Goal: Task Accomplishment & Management: Manage account settings

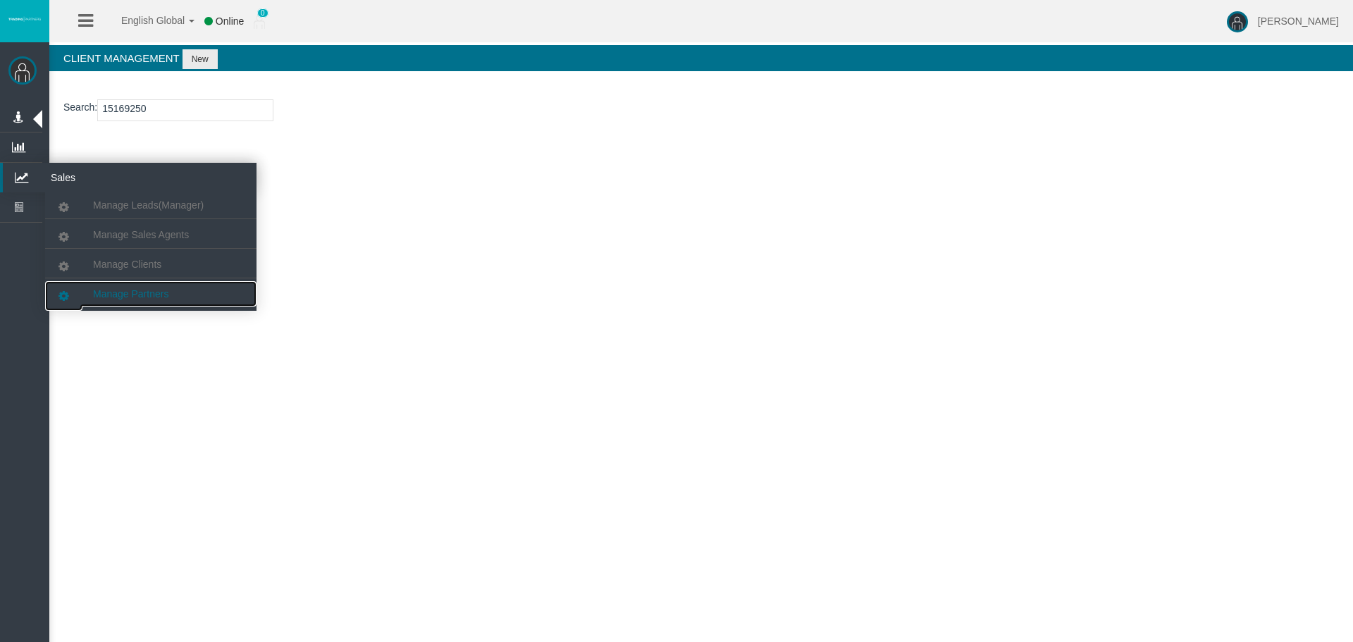
click at [178, 299] on link "Manage Partners" at bounding box center [150, 293] width 211 height 25
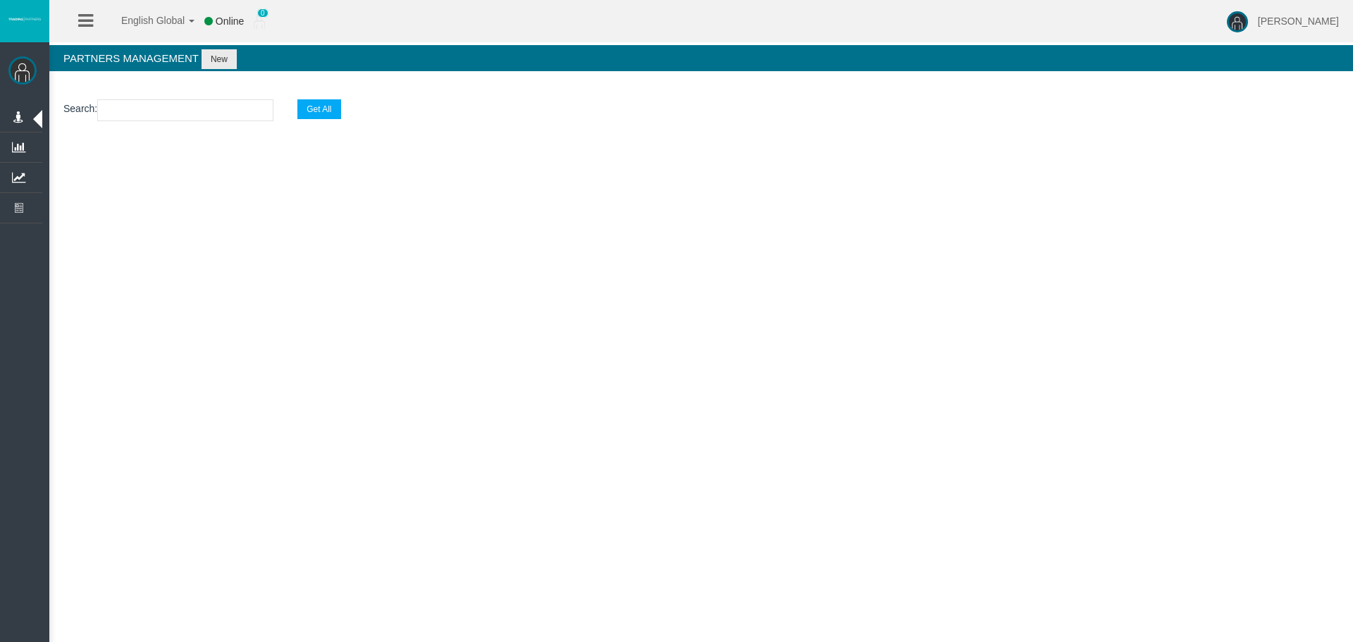
click at [194, 96] on section "Search : Get All" at bounding box center [701, 113] width 1304 height 57
click at [196, 117] on input "text" at bounding box center [185, 110] width 176 height 22
paste input "IB8gih3"
click at [213, 93] on section "Search : IB8gih3 Get All" at bounding box center [701, 113] width 1304 height 57
drag, startPoint x: 216, startPoint y: 119, endPoint x: 297, endPoint y: 6, distance: 139.8
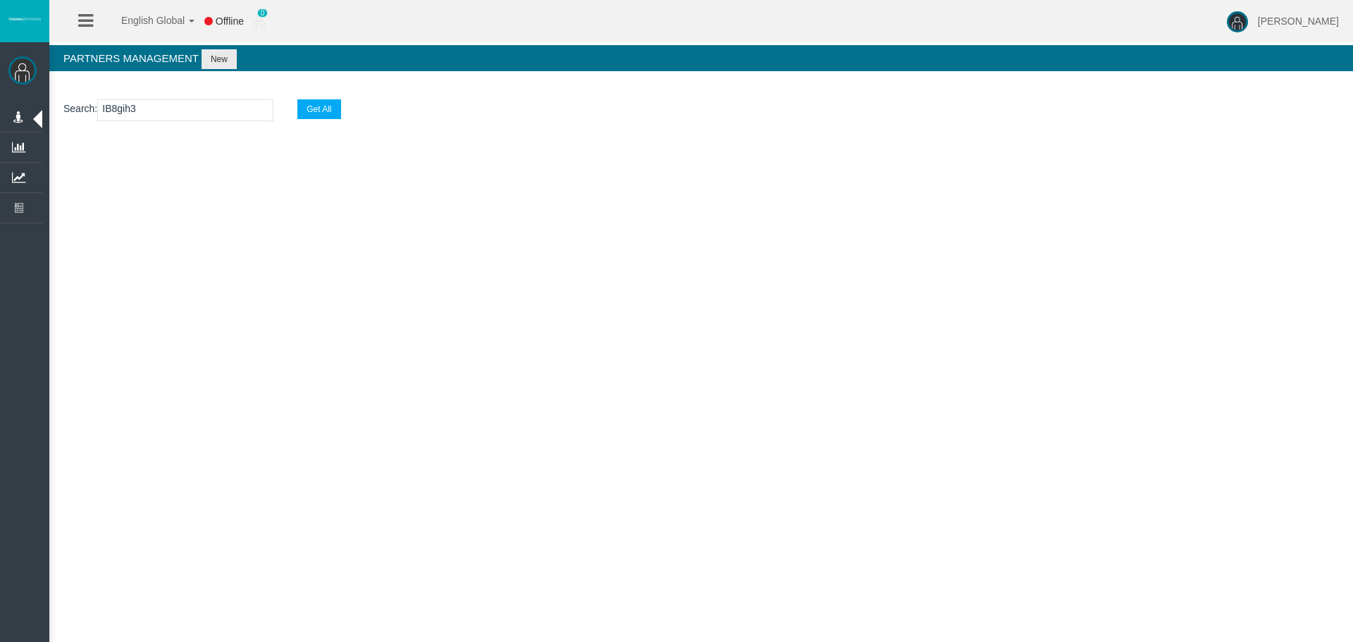
click at [217, 114] on input "IB8gih3" at bounding box center [185, 110] width 176 height 22
click at [140, 118] on input "IB8gih3" at bounding box center [185, 110] width 176 height 22
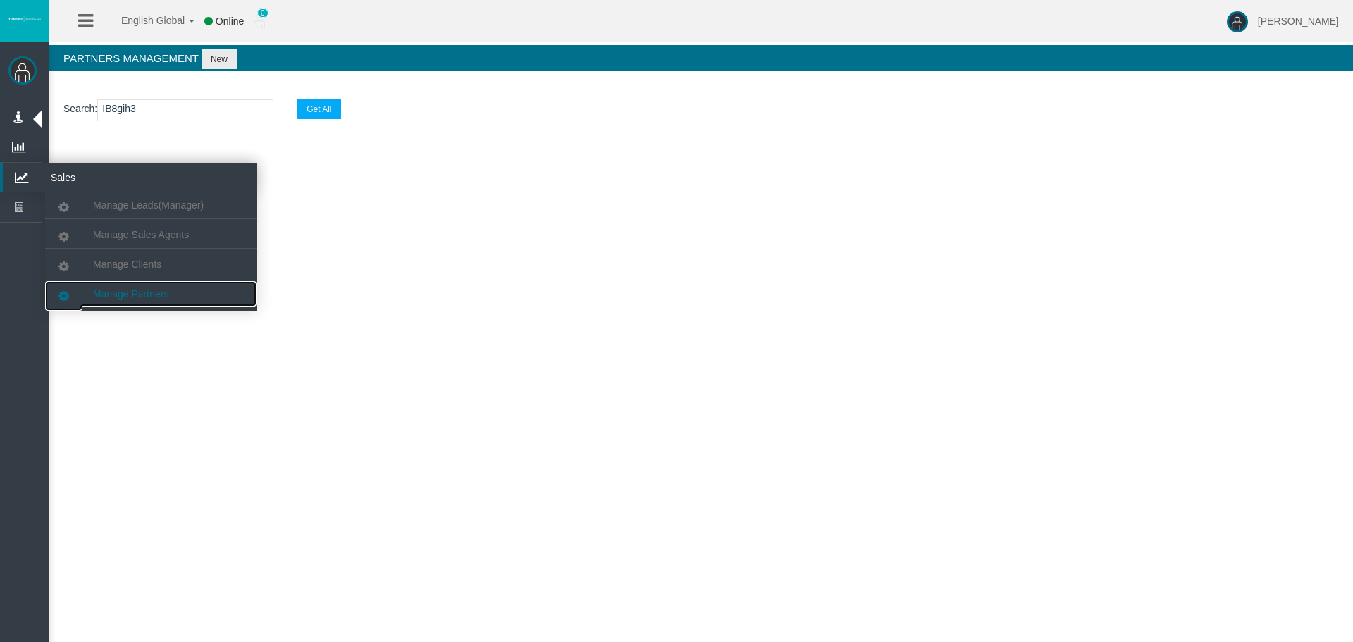
click at [119, 292] on span "Manage Partners" at bounding box center [130, 293] width 75 height 11
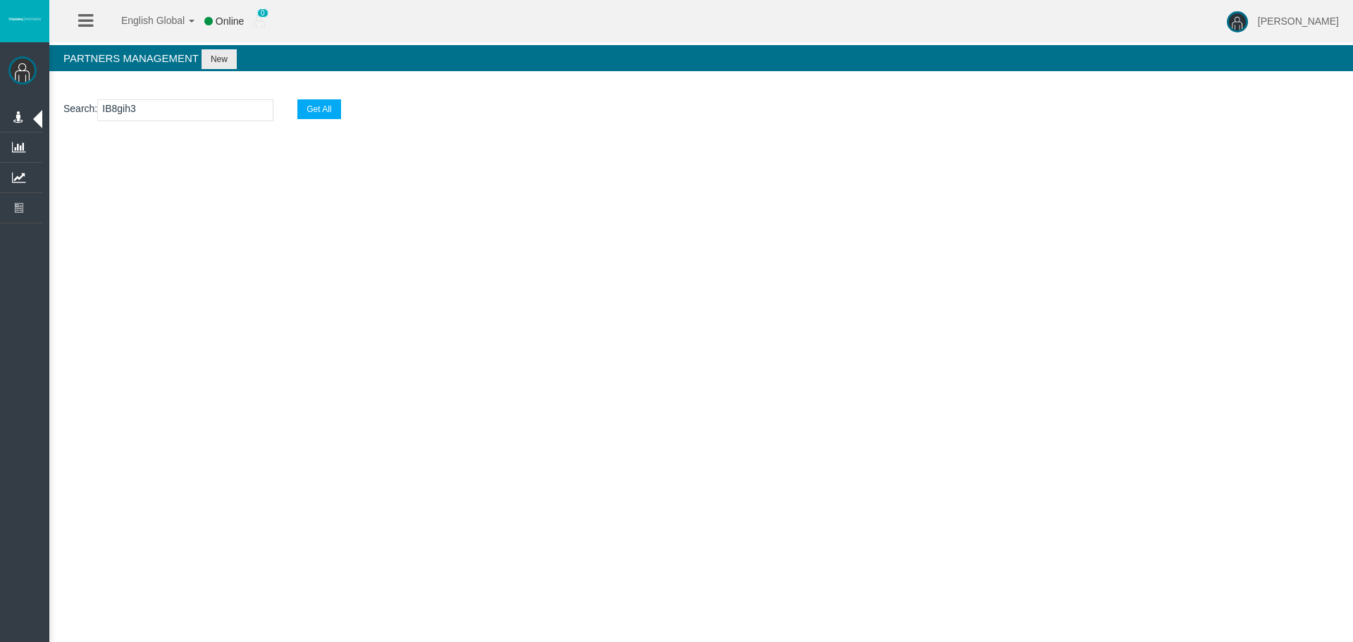
click at [318, 270] on div "English Global 简体中文 English Global 日本語 한국어 Online 0 Loizos Matthaiou Help Log O…" at bounding box center [676, 321] width 1353 height 642
click at [216, 109] on input "IB8gih3" at bounding box center [185, 110] width 176 height 22
type input "IB8gih"
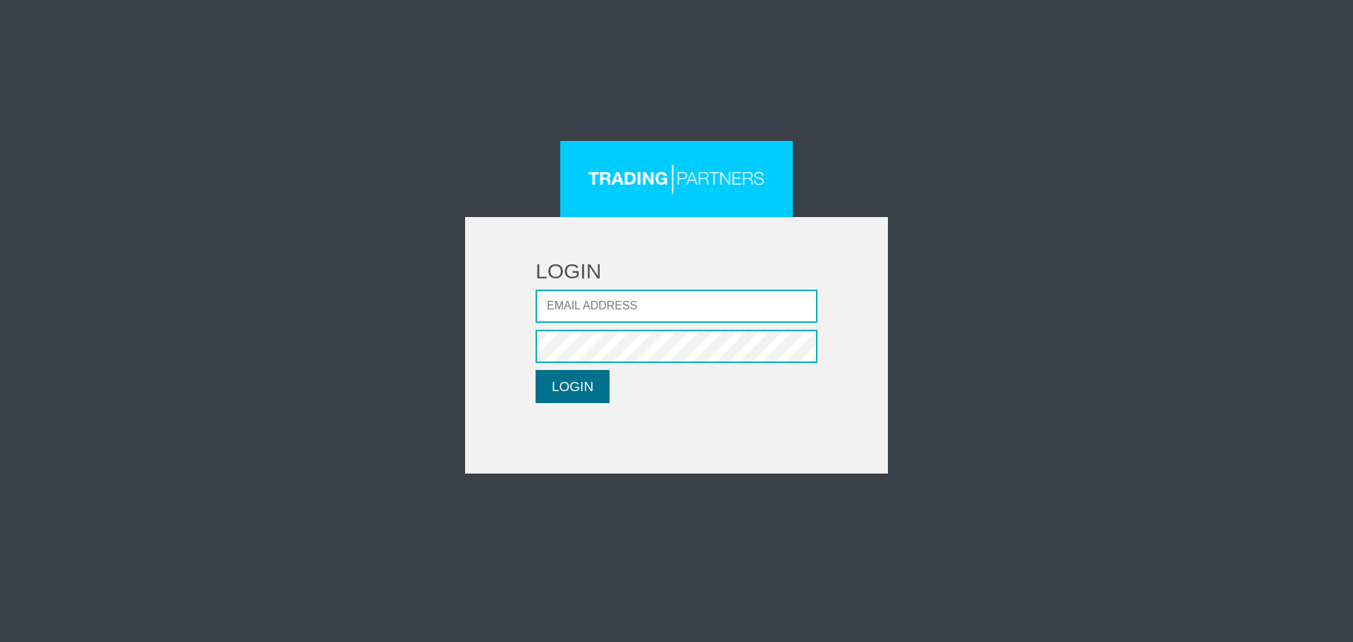
type input "[EMAIL_ADDRESS][DOMAIN_NAME]"
drag, startPoint x: 578, startPoint y: 397, endPoint x: 684, endPoint y: 13, distance: 399.0
click at [577, 397] on button "LOGIN" at bounding box center [573, 386] width 74 height 33
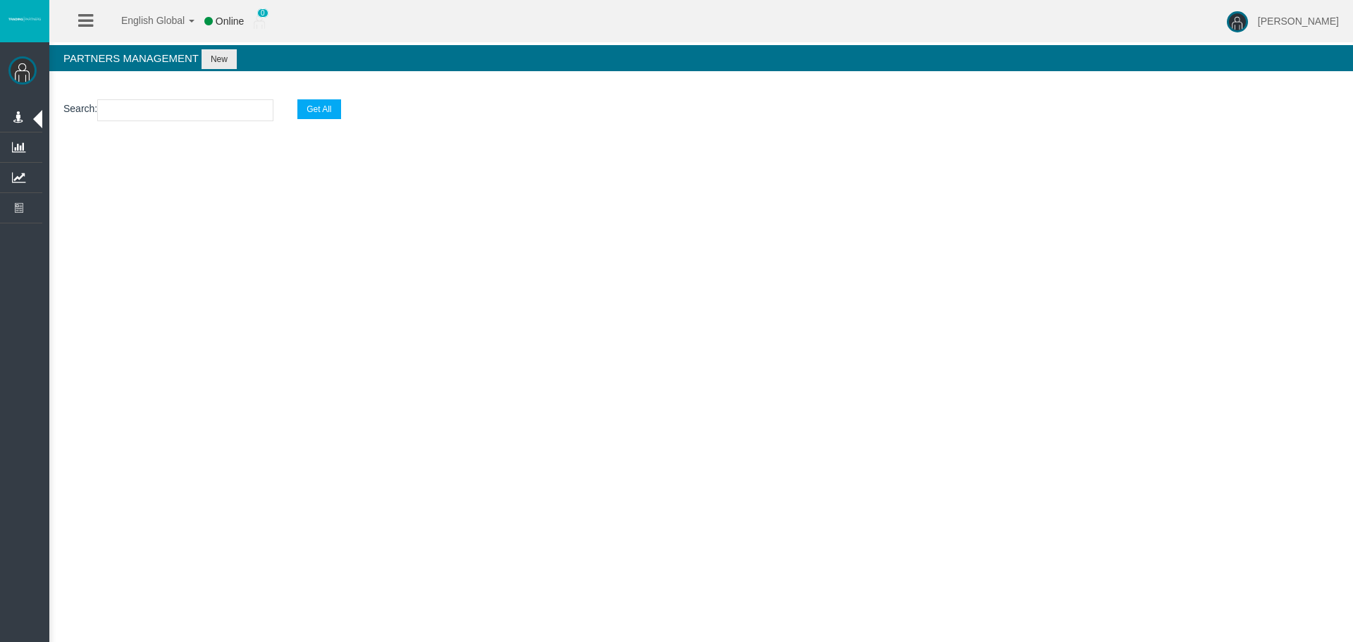
click at [196, 112] on input "text" at bounding box center [185, 110] width 176 height 22
paste input "IB8gih3"
type input "IB8gih3"
select select "25"
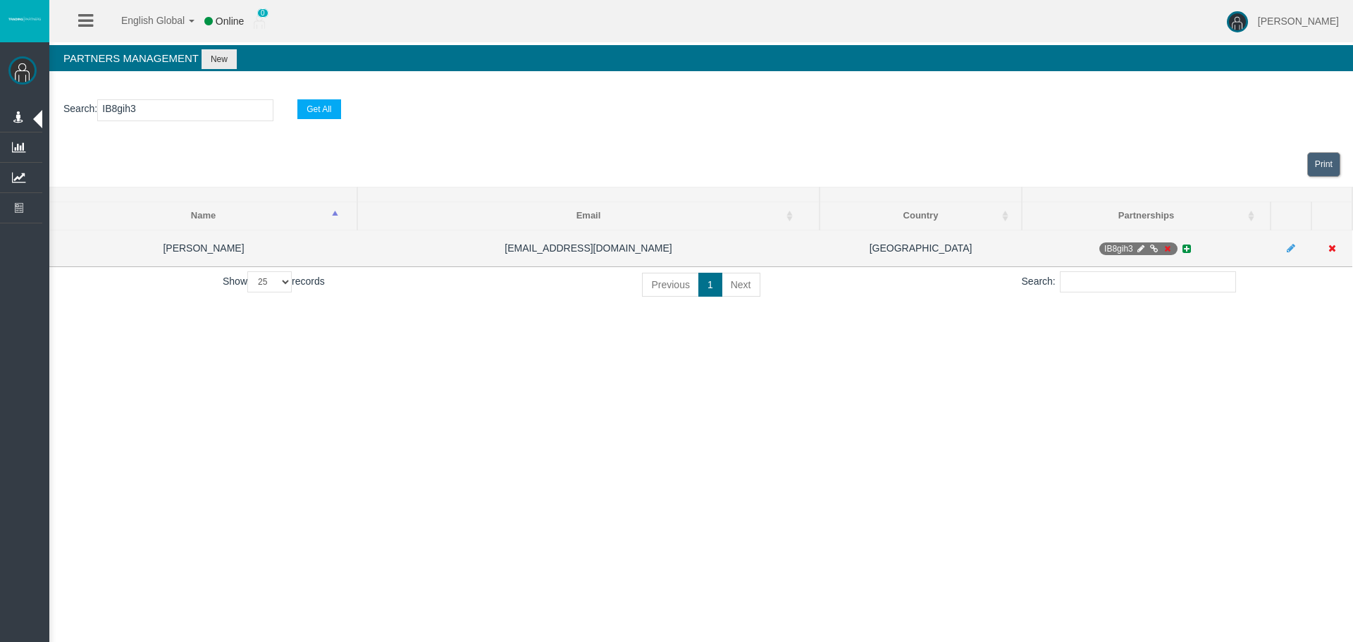
type input "IB8gih3"
click at [1135, 240] on td "IB8gih3" at bounding box center [1146, 248] width 249 height 37
click at [1141, 245] on icon at bounding box center [1140, 249] width 11 height 8
select select "0"
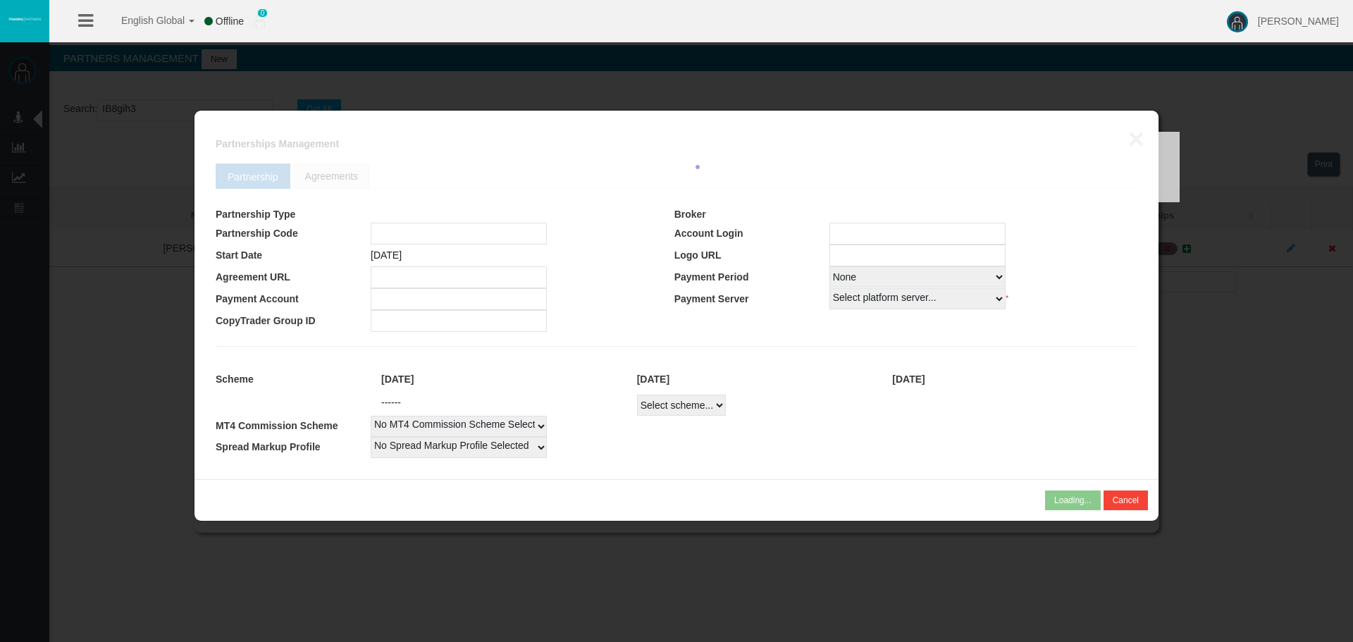
type input "IB8gih3"
type input "19251984"
select select
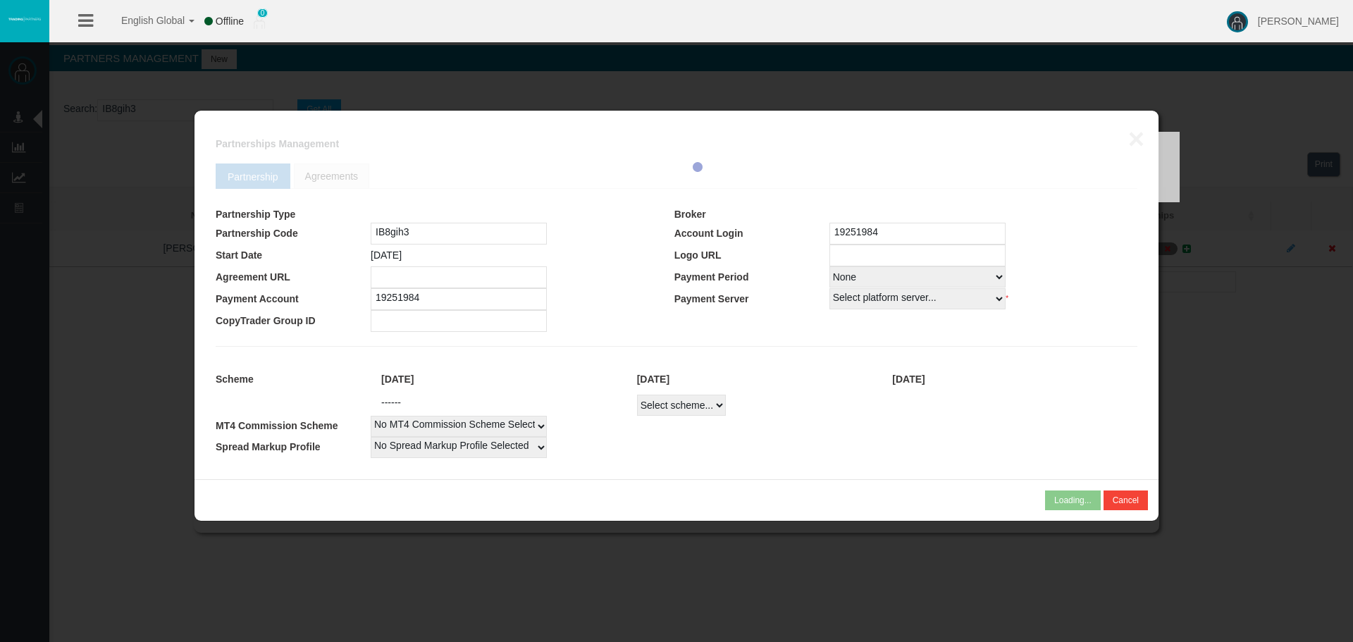
select select
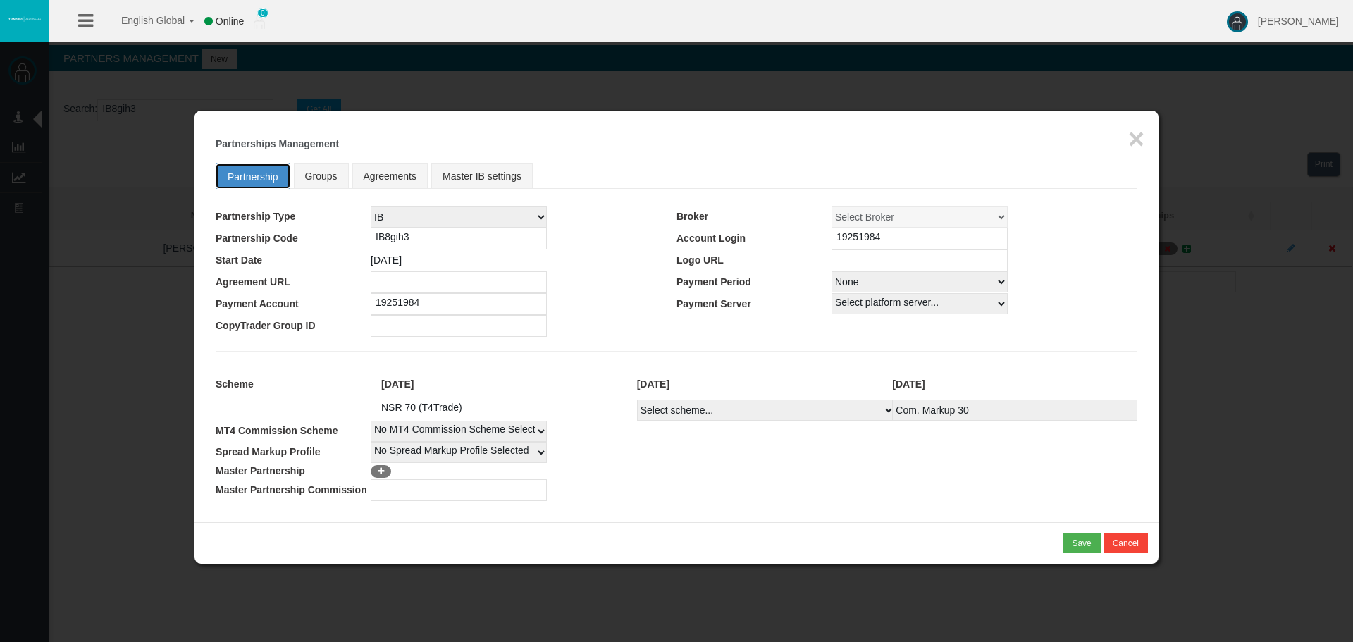
click at [282, 163] on link "Partnership" at bounding box center [253, 175] width 75 height 25
click at [314, 173] on span "Groups" at bounding box center [321, 176] width 32 height 11
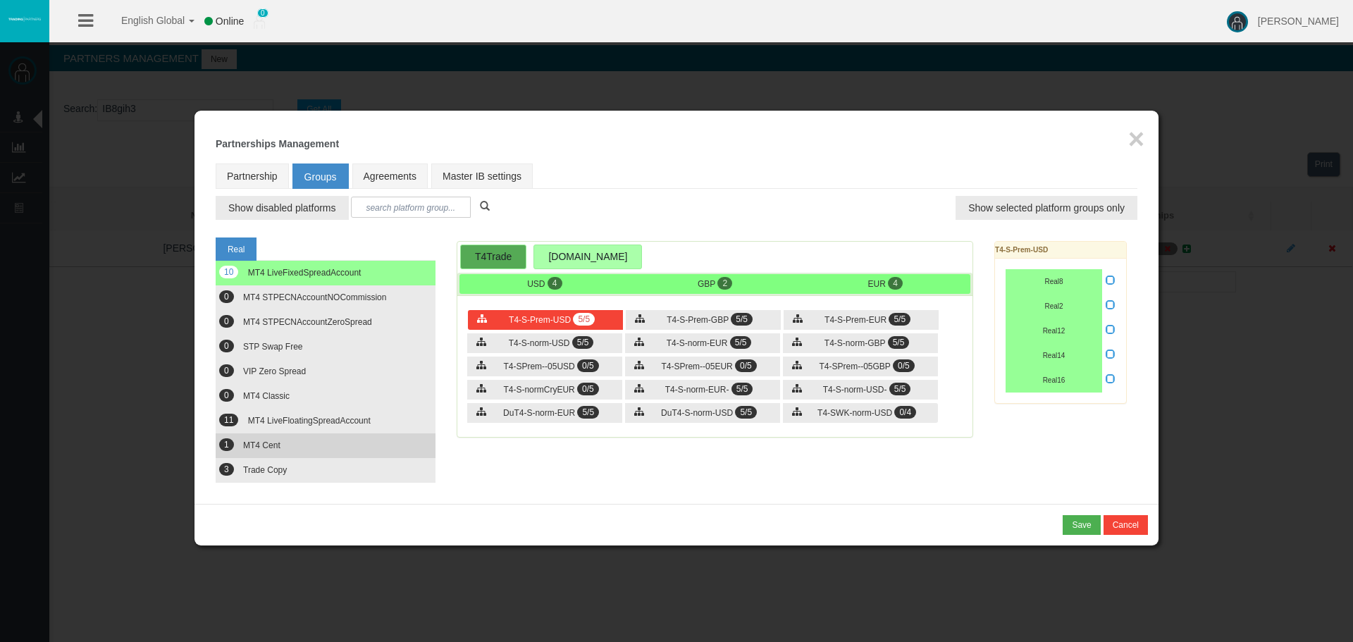
click at [396, 433] on button "1 MT4 Cent" at bounding box center [326, 445] width 220 height 25
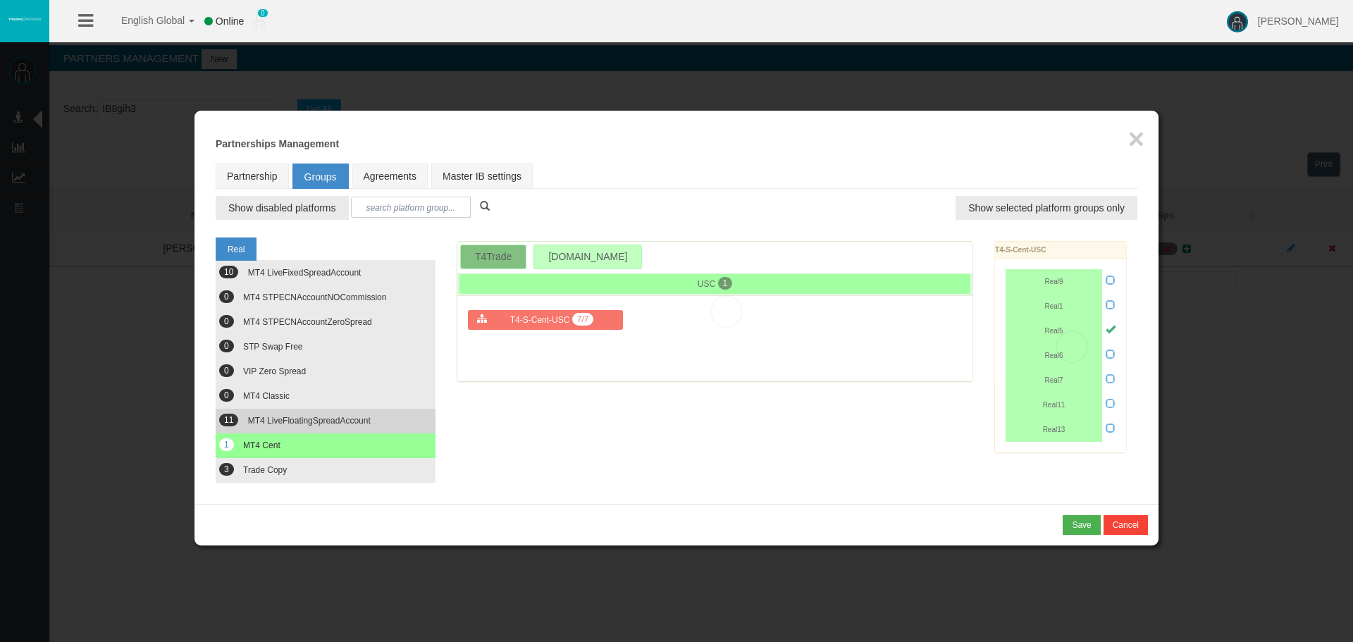
click at [393, 420] on button "11 MT4 LiveFloatingSpreadAccount" at bounding box center [326, 421] width 220 height 25
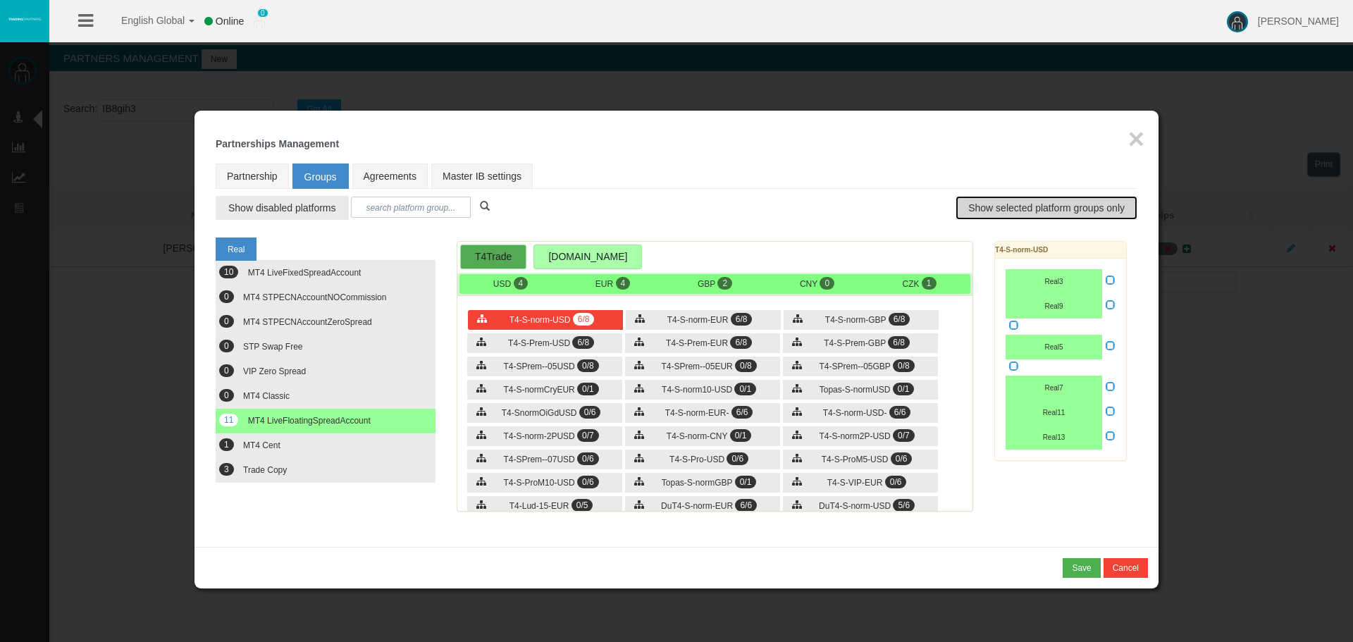
click at [1030, 207] on span "Show selected platform groups only" at bounding box center [1046, 208] width 156 height 14
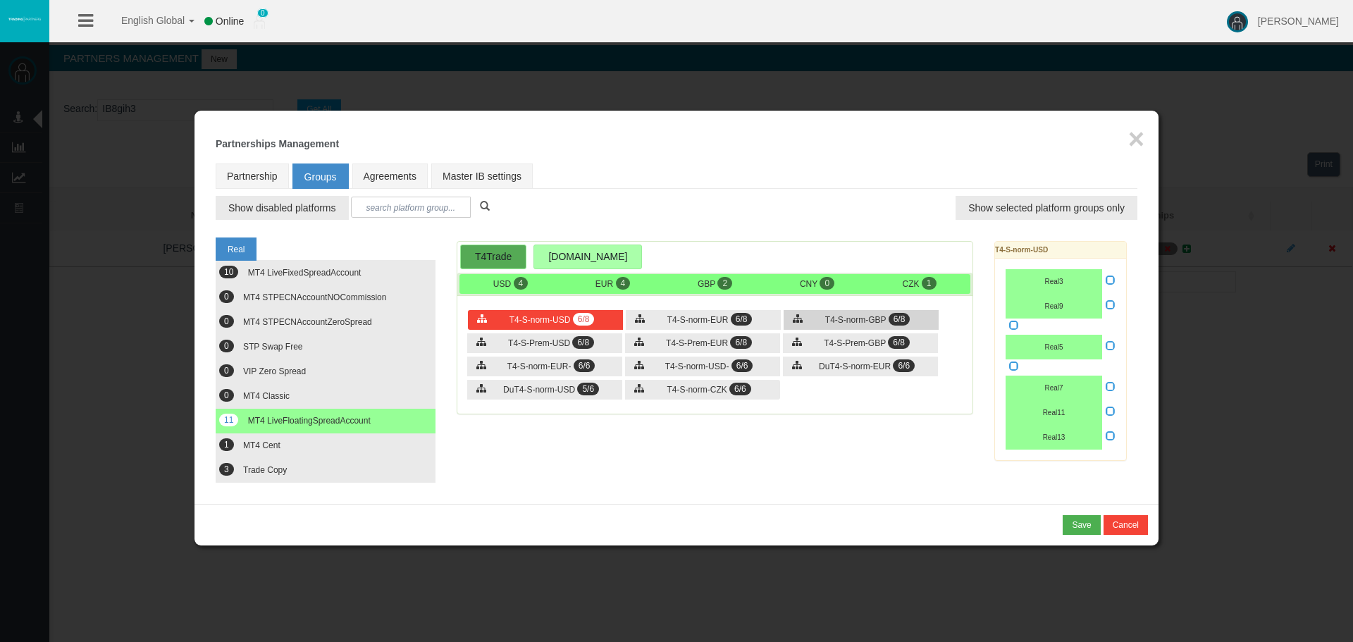
click at [798, 324] on div "T4-S-norm-GBP 6/8" at bounding box center [861, 320] width 155 height 20
click at [820, 342] on div "T4-S-Prem-GBP 6/8" at bounding box center [860, 343] width 155 height 20
click at [811, 317] on div "T4-S-norm-GBP 6/8" at bounding box center [861, 320] width 155 height 20
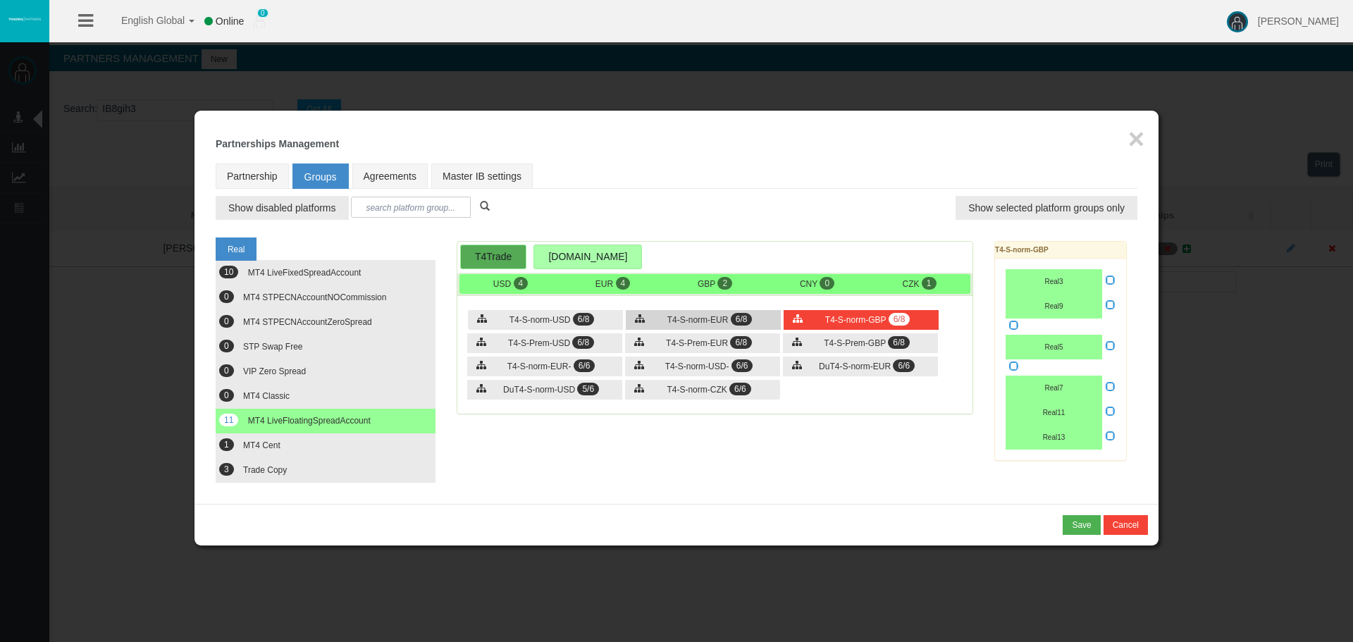
drag, startPoint x: 717, startPoint y: 324, endPoint x: 675, endPoint y: 325, distance: 41.6
click at [716, 325] on div "T4-S-norm-EUR 6/8" at bounding box center [703, 320] width 155 height 20
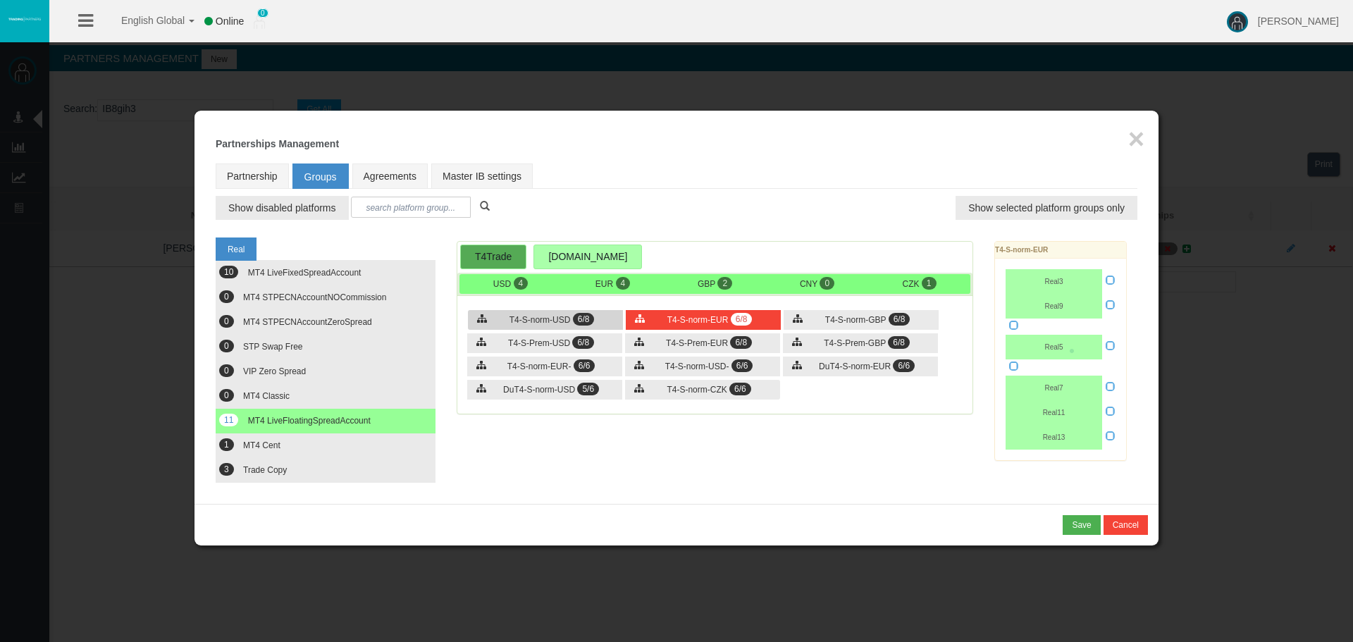
click at [570, 327] on div "T4-S-norm-USD 6/8" at bounding box center [545, 320] width 155 height 20
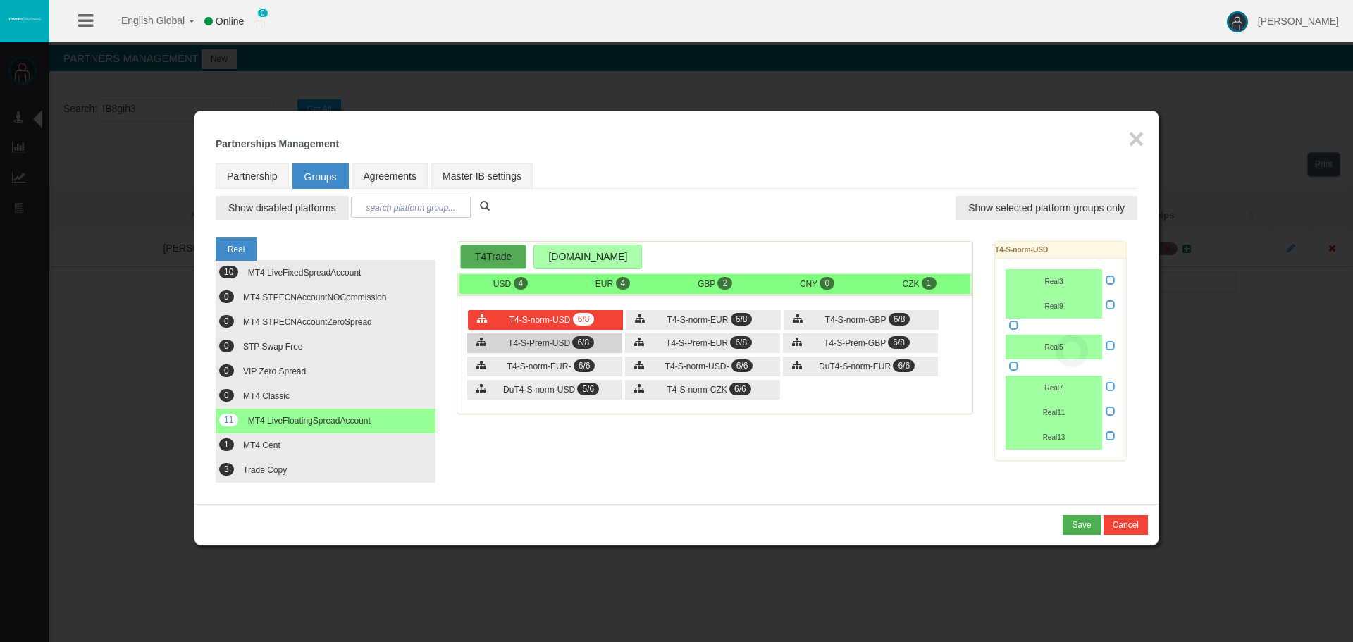
click at [571, 342] on div "T4-S-Prem-USD 6/8" at bounding box center [544, 343] width 155 height 20
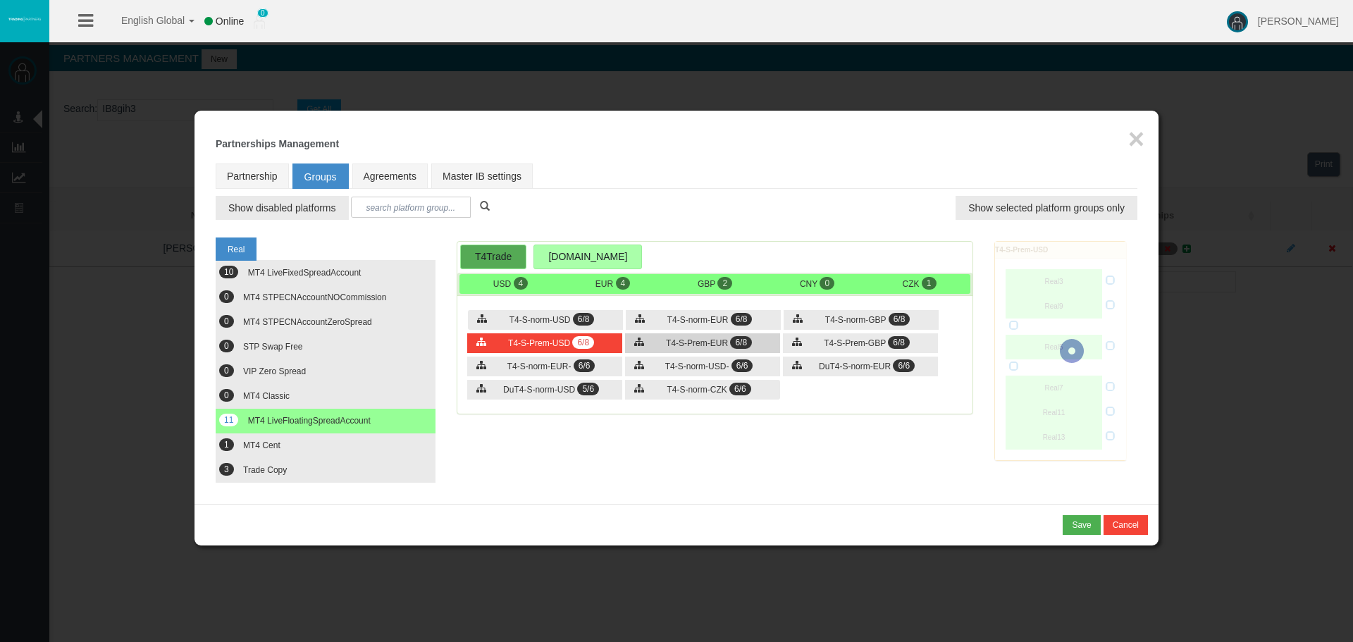
drag, startPoint x: 662, startPoint y: 340, endPoint x: 743, endPoint y: 340, distance: 80.3
click at [663, 341] on div "T4-S-Prem-EUR 6/8" at bounding box center [702, 343] width 155 height 20
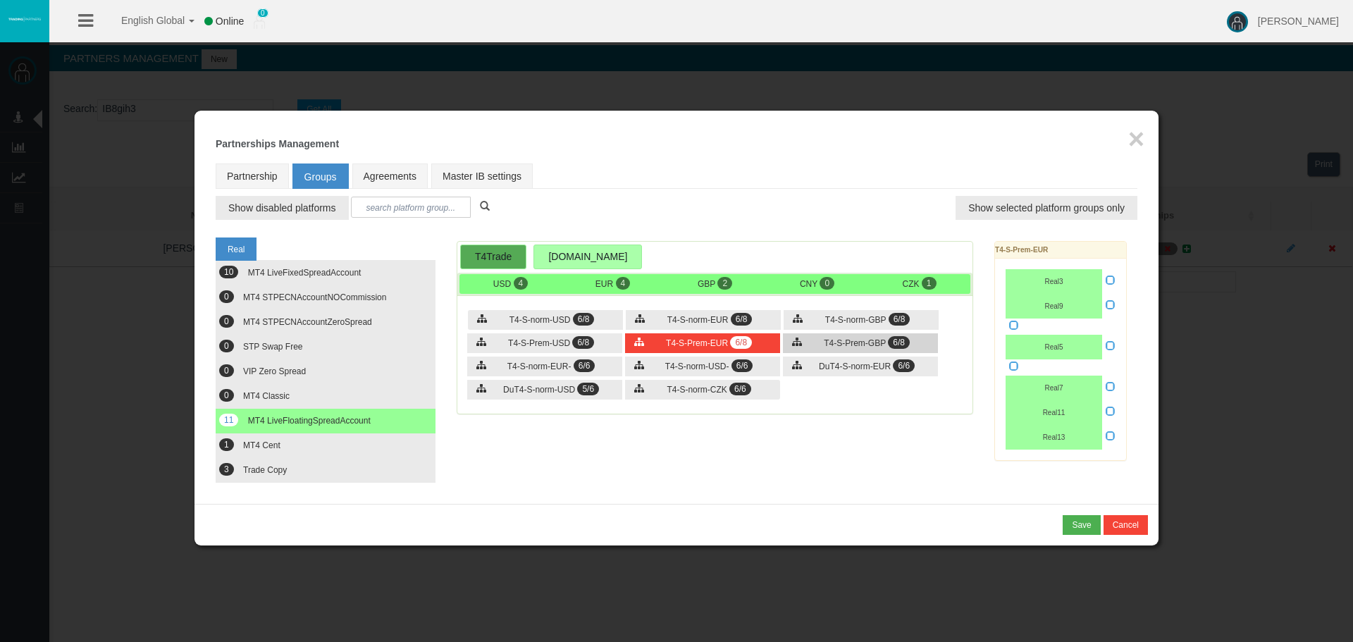
click at [872, 340] on span "T4-S-Prem-GBP" at bounding box center [855, 343] width 62 height 10
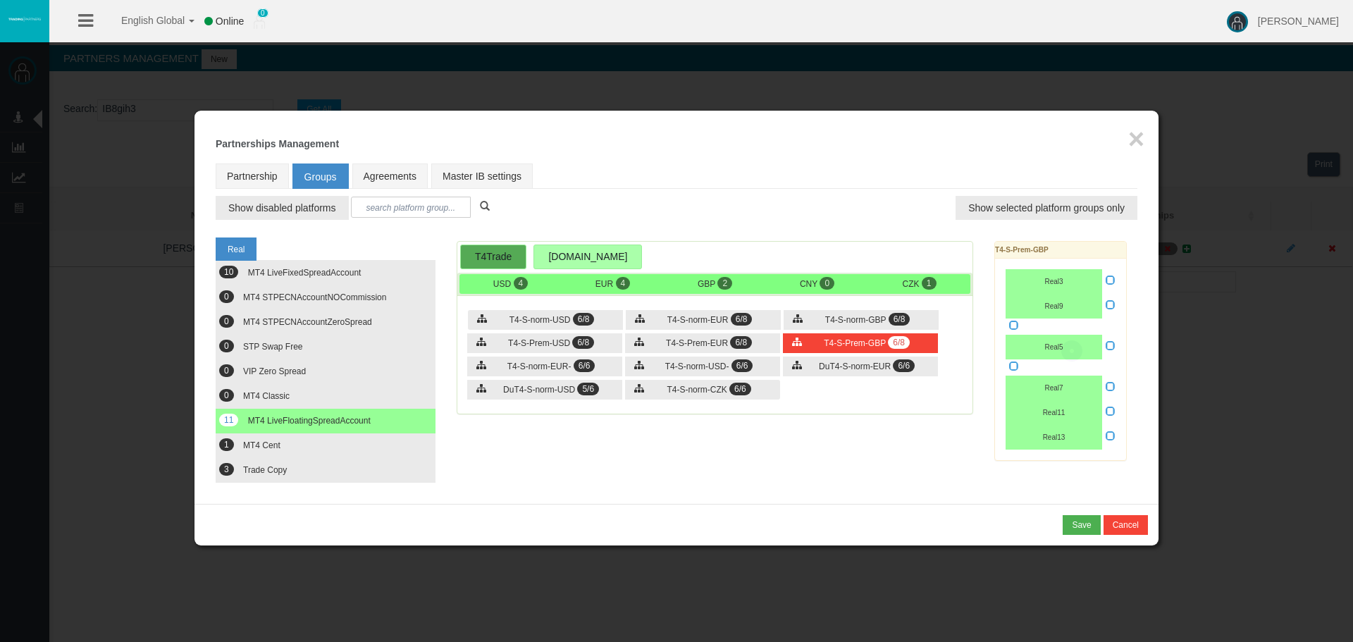
click at [863, 384] on div "T4-S-norm-USD 6/8 T4-S-norm-EUR 6/8 T4-S-norm-GBP 6/8 6/8" at bounding box center [714, 356] width 515 height 114
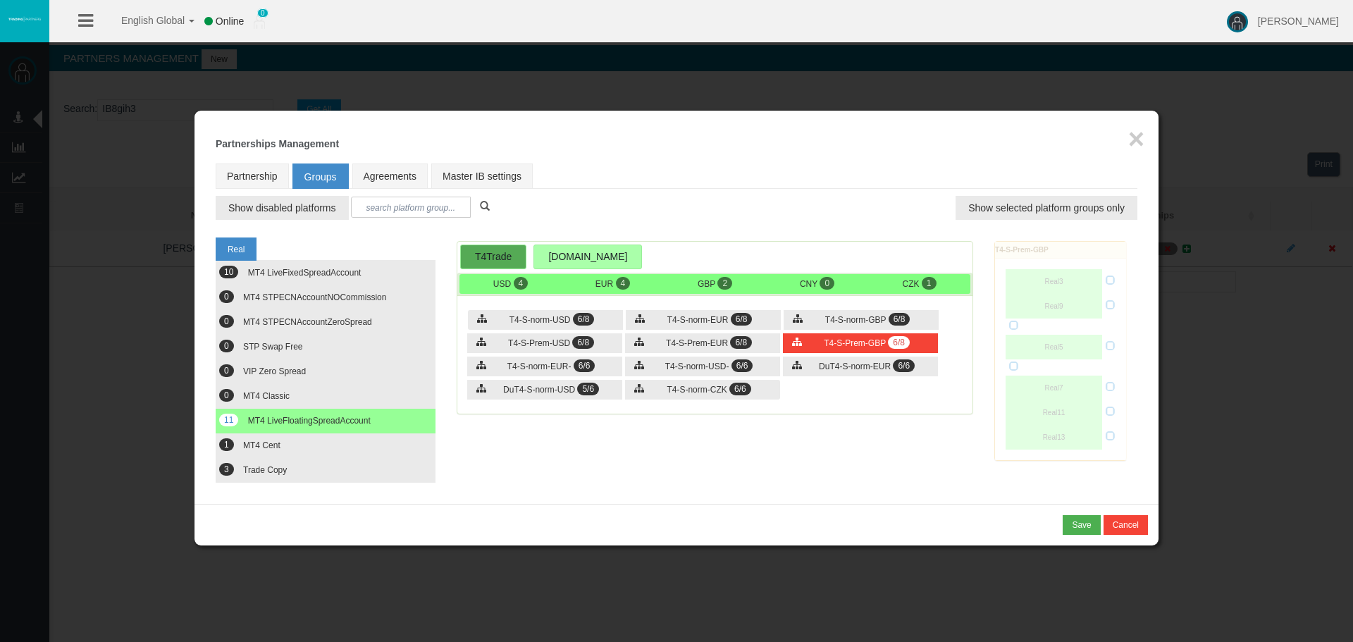
click at [781, 364] on div "T4-S-norm-USD 6/8 T4-S-norm-EUR 6/8 T4-S-norm-GBP 6/8 6/8" at bounding box center [714, 356] width 515 height 114
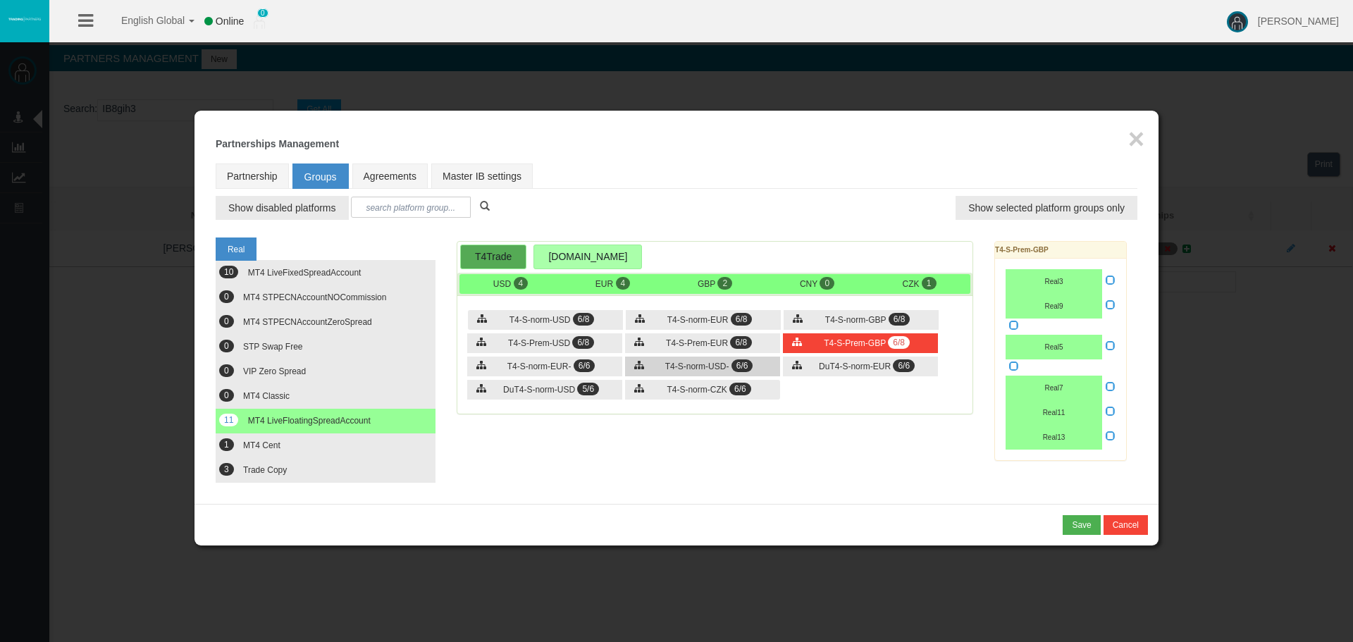
click at [674, 364] on span "T4-S-norm-USD-" at bounding box center [697, 367] width 64 height 10
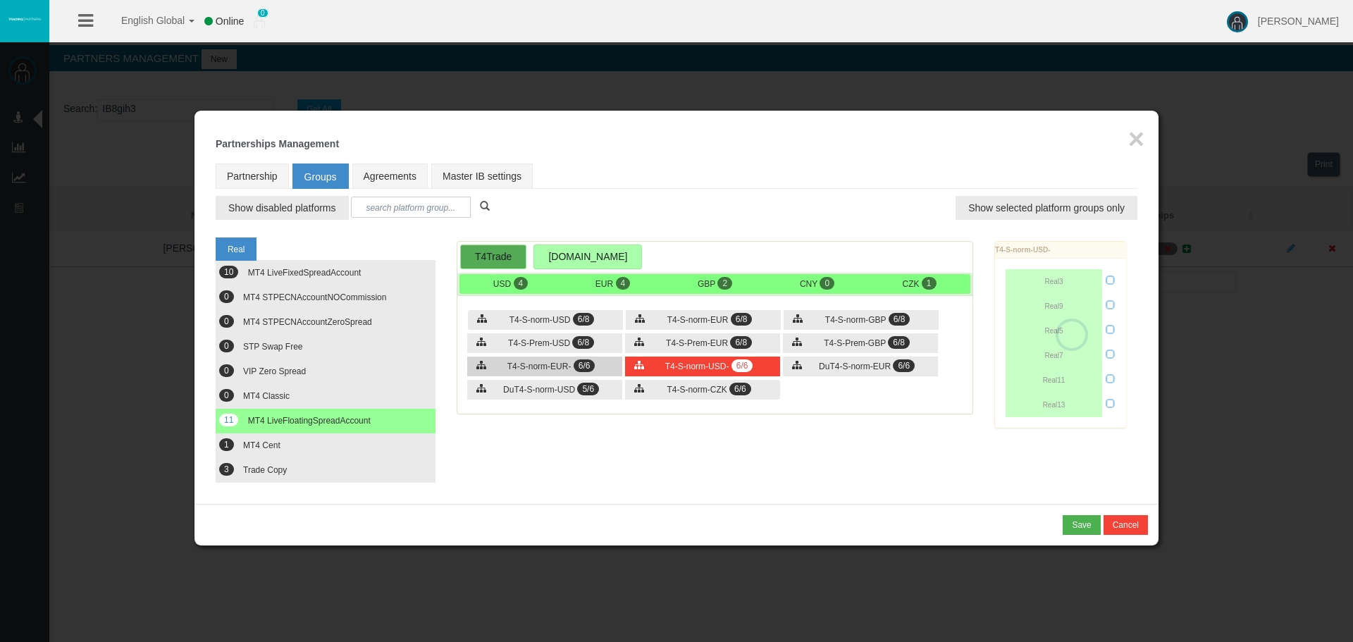
click at [583, 357] on div "T4-S-norm-EUR- 6/6" at bounding box center [544, 367] width 155 height 20
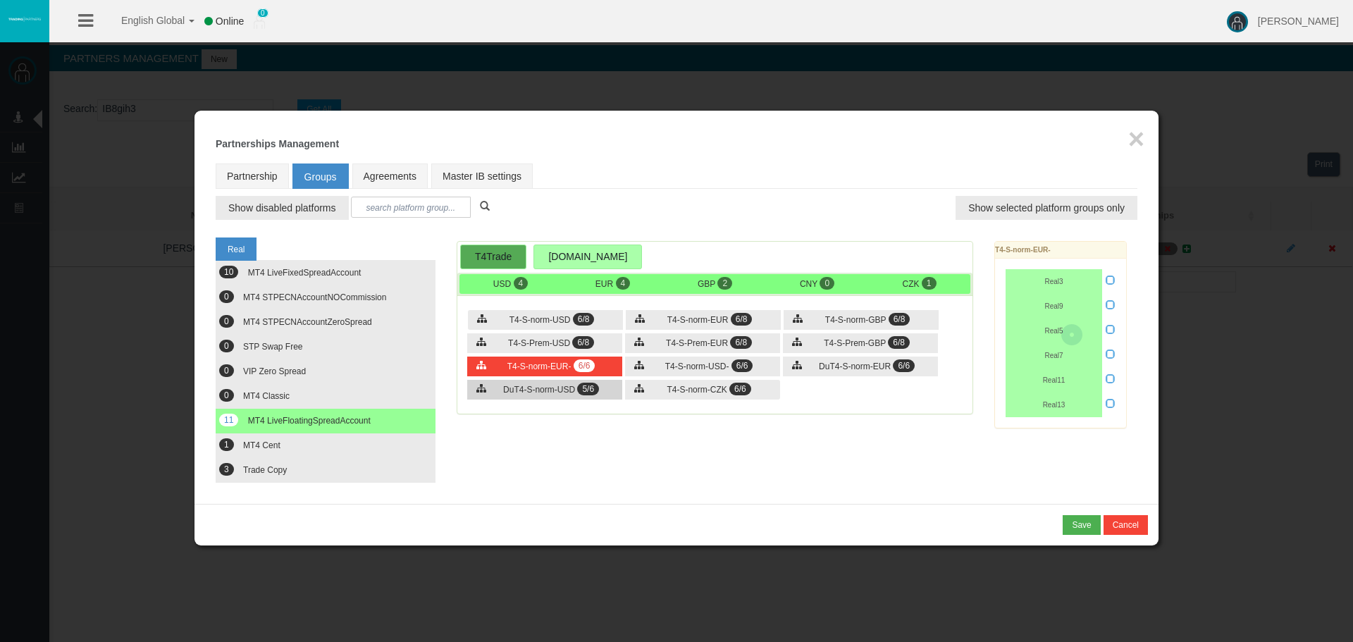
drag, startPoint x: 594, startPoint y: 390, endPoint x: 610, endPoint y: 390, distance: 16.2
click at [594, 392] on span "5/6" at bounding box center [588, 389] width 22 height 13
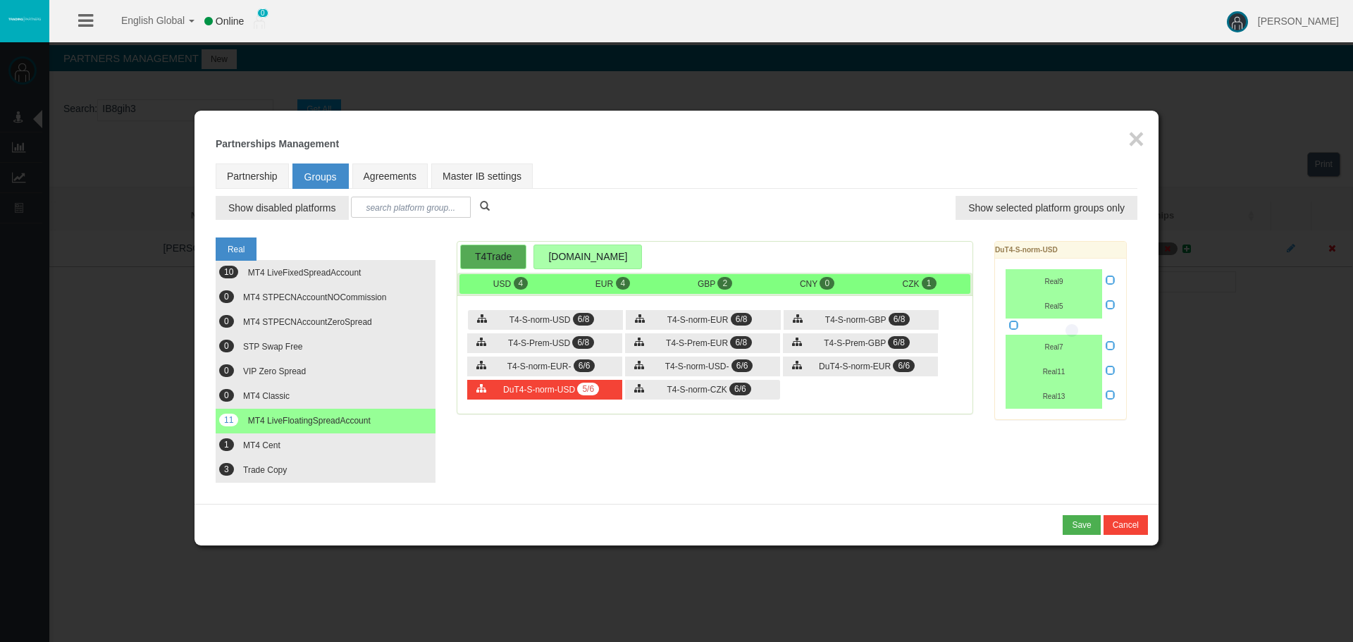
click at [726, 402] on div "T4-S-norm-USD 6/8 T4-S-norm-EUR 6/8 T4-S-norm-GBP 6/8 6/8" at bounding box center [714, 356] width 515 height 114
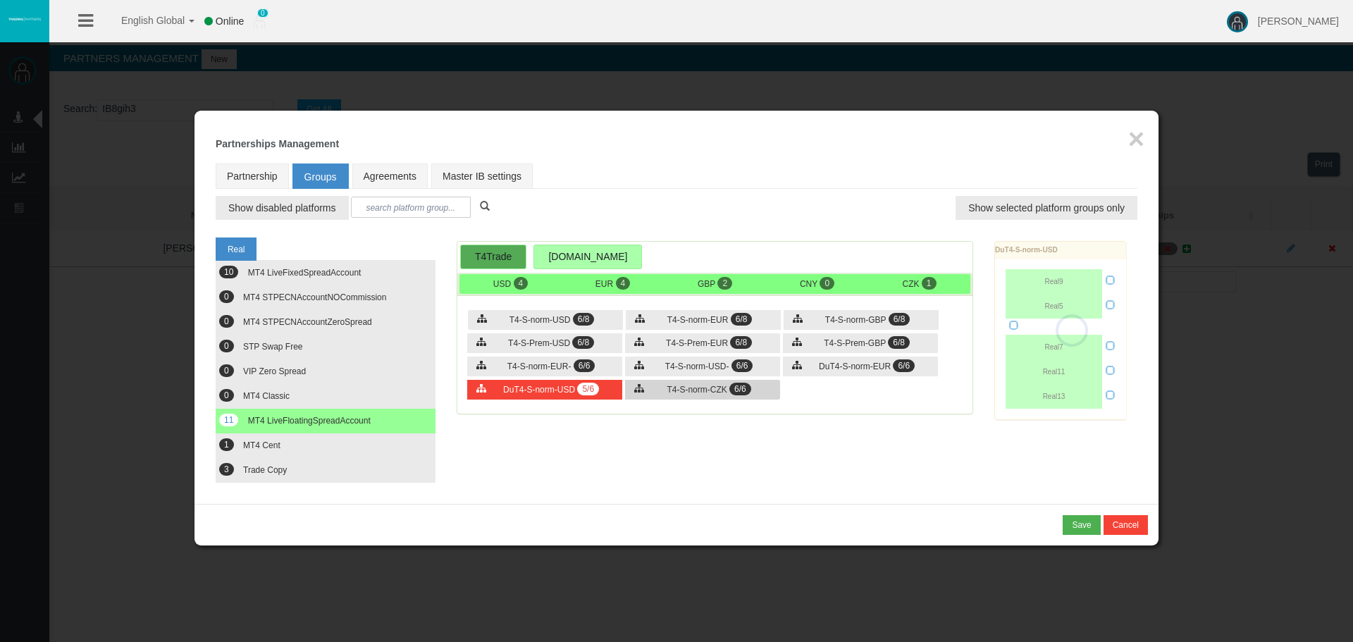
click at [684, 388] on span "T4-S-norm-CZK" at bounding box center [697, 390] width 60 height 10
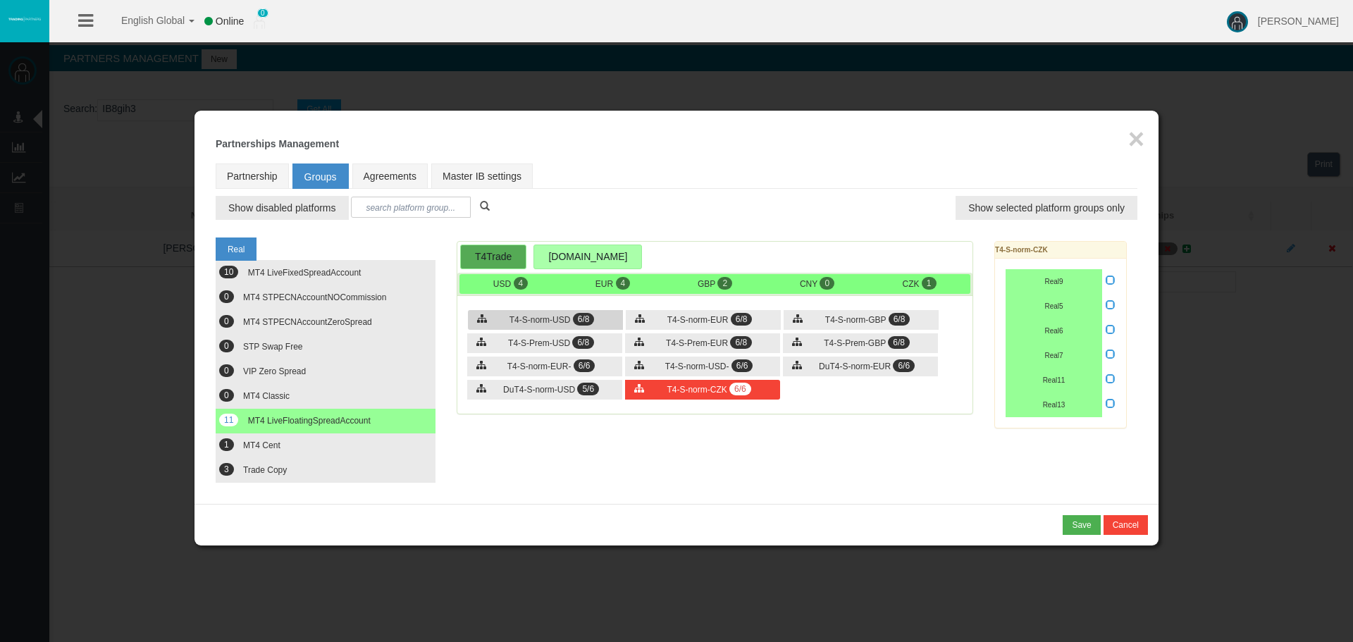
click at [597, 324] on div "T4-S-norm-USD 6/8" at bounding box center [545, 320] width 155 height 20
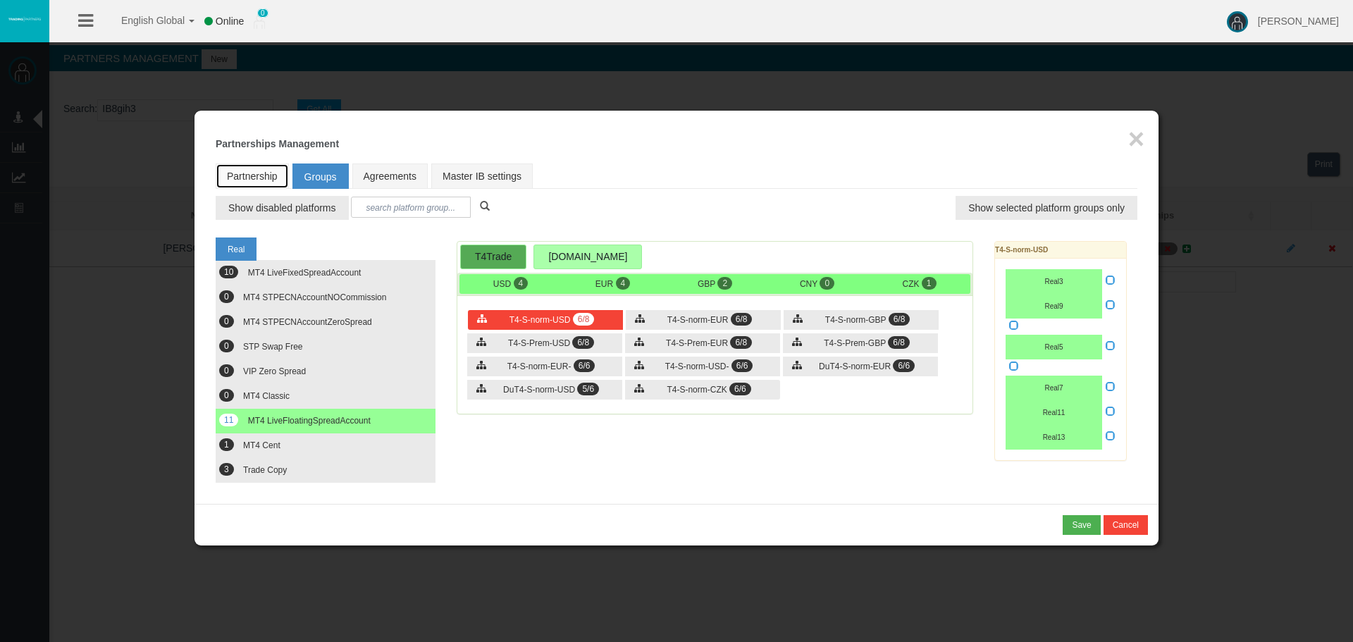
click at [250, 165] on link "Partnership" at bounding box center [252, 175] width 73 height 25
select select "0"
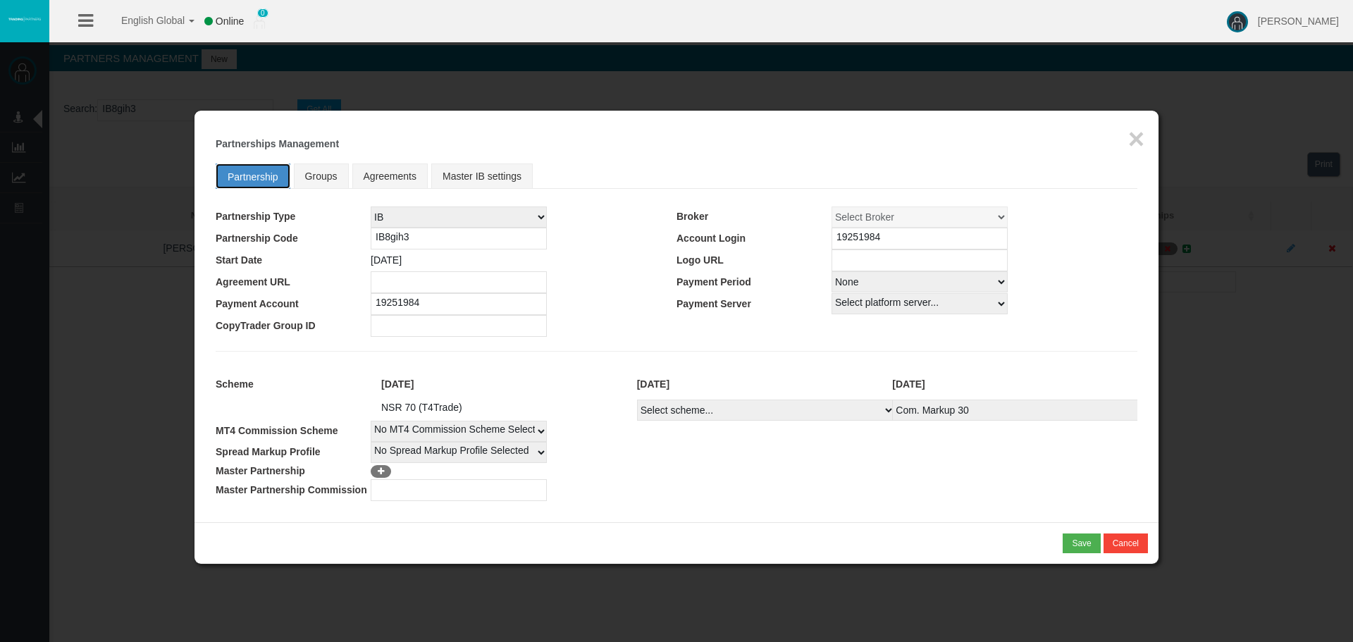
select select
select select "0"
select select
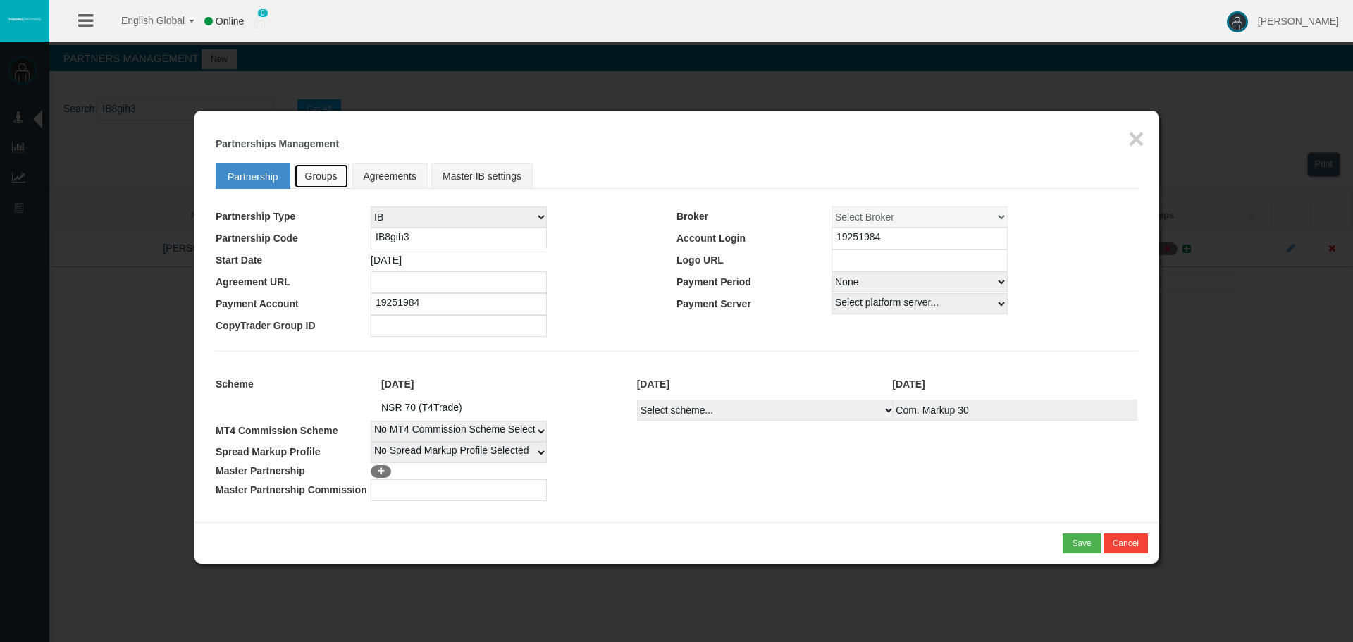
click at [336, 165] on link "Groups" at bounding box center [321, 175] width 55 height 25
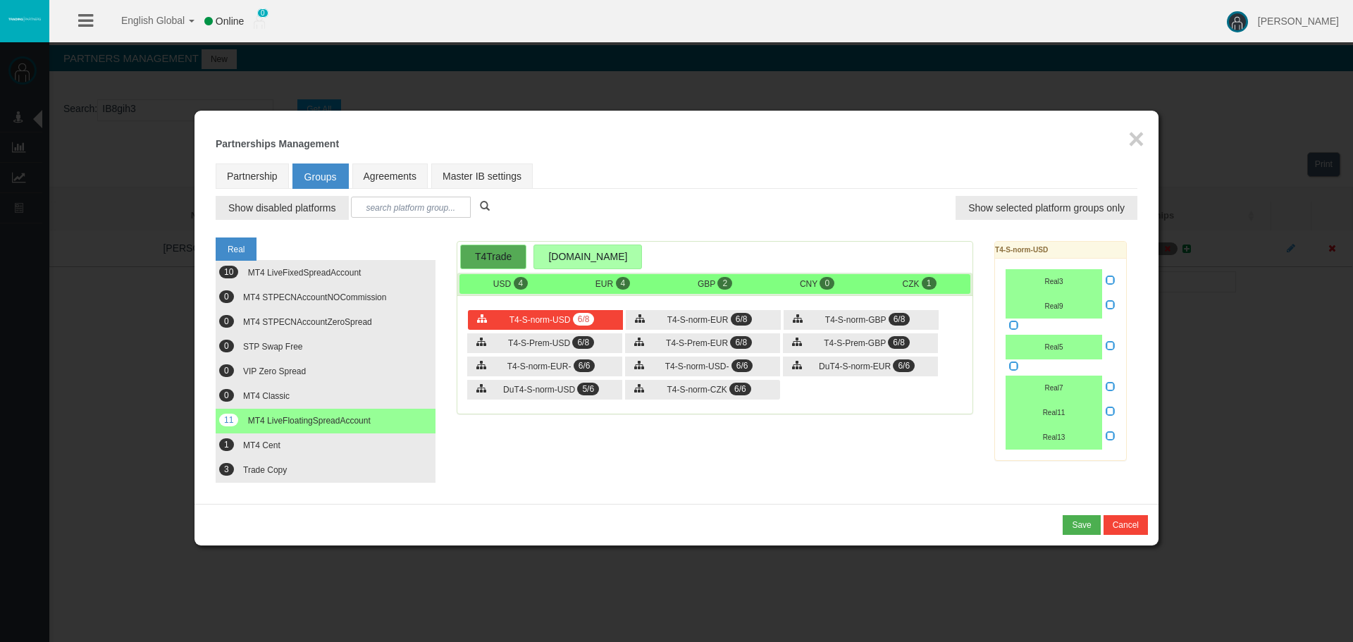
click at [1107, 347] on icon at bounding box center [1111, 345] width 10 height 10
click at [0, 0] on input "checkbox" at bounding box center [0, 0] width 0 height 0
click at [703, 321] on span "T4-S-norm-EUR" at bounding box center [697, 320] width 61 height 10
click at [1114, 347] on icon at bounding box center [1111, 345] width 10 height 10
click at [0, 0] on input "checkbox" at bounding box center [0, 0] width 0 height 0
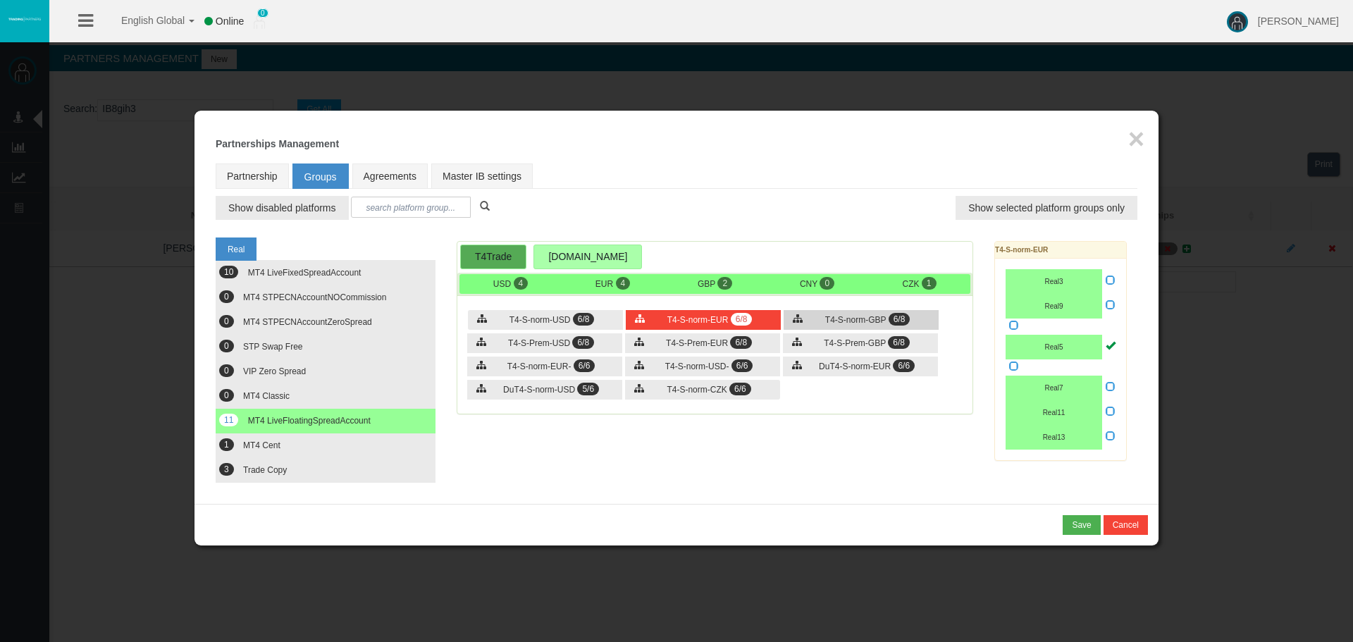
click at [906, 315] on span "6/8" at bounding box center [900, 319] width 22 height 13
click at [1106, 343] on icon at bounding box center [1111, 345] width 10 height 10
click at [0, 0] on input "checkbox" at bounding box center [0, 0] width 0 height 0
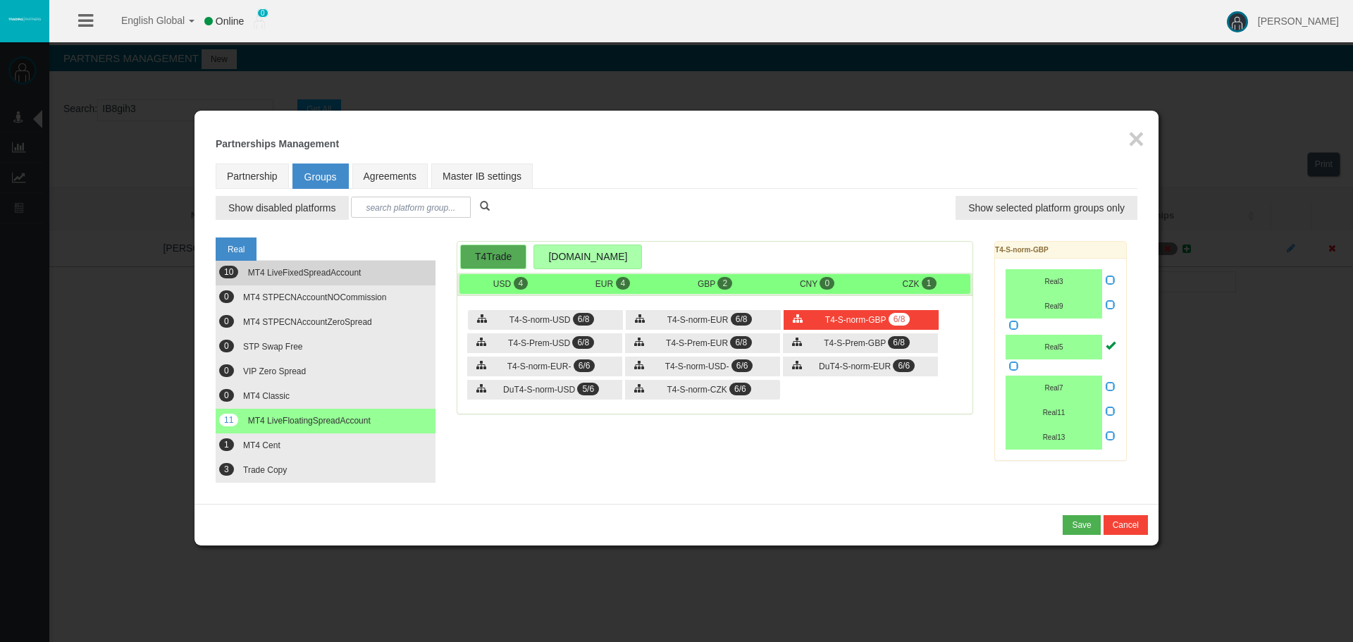
click at [311, 274] on span "MT4 LiveFixedSpreadAccount" at bounding box center [304, 273] width 113 height 10
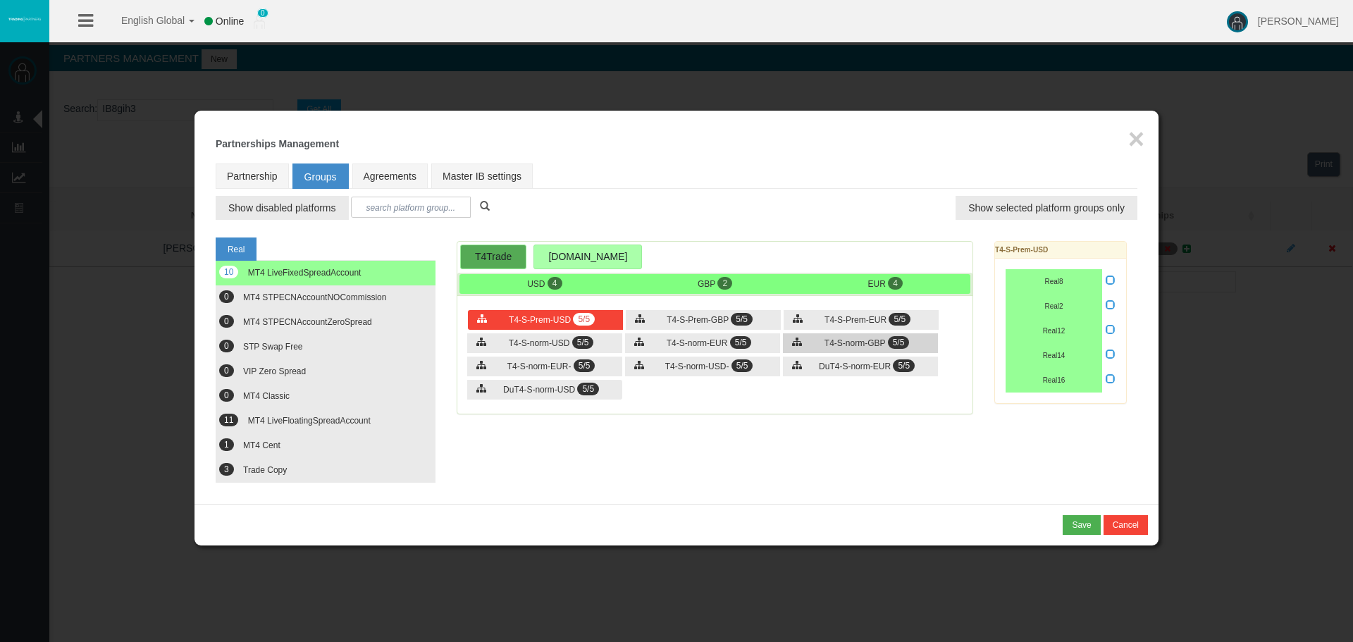
click at [881, 345] on span "T4-S-norm-GBP" at bounding box center [855, 343] width 61 height 10
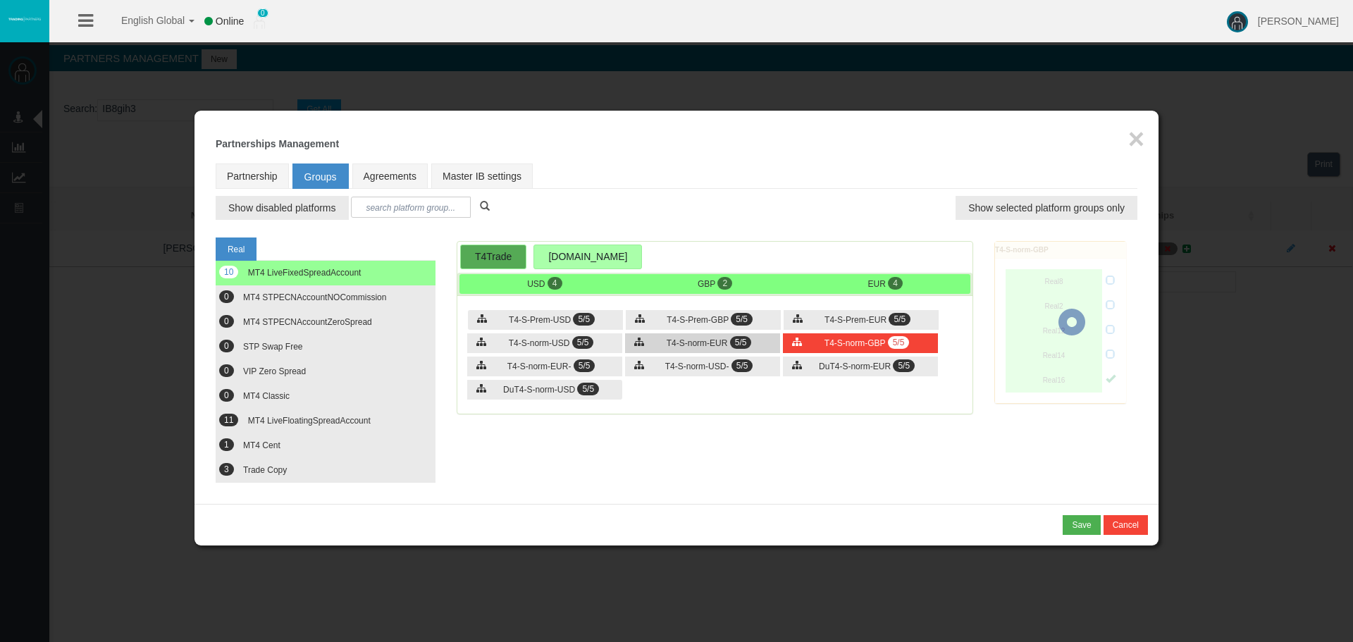
click at [654, 344] on div "T4-S-norm-EUR 5/5" at bounding box center [702, 343] width 155 height 20
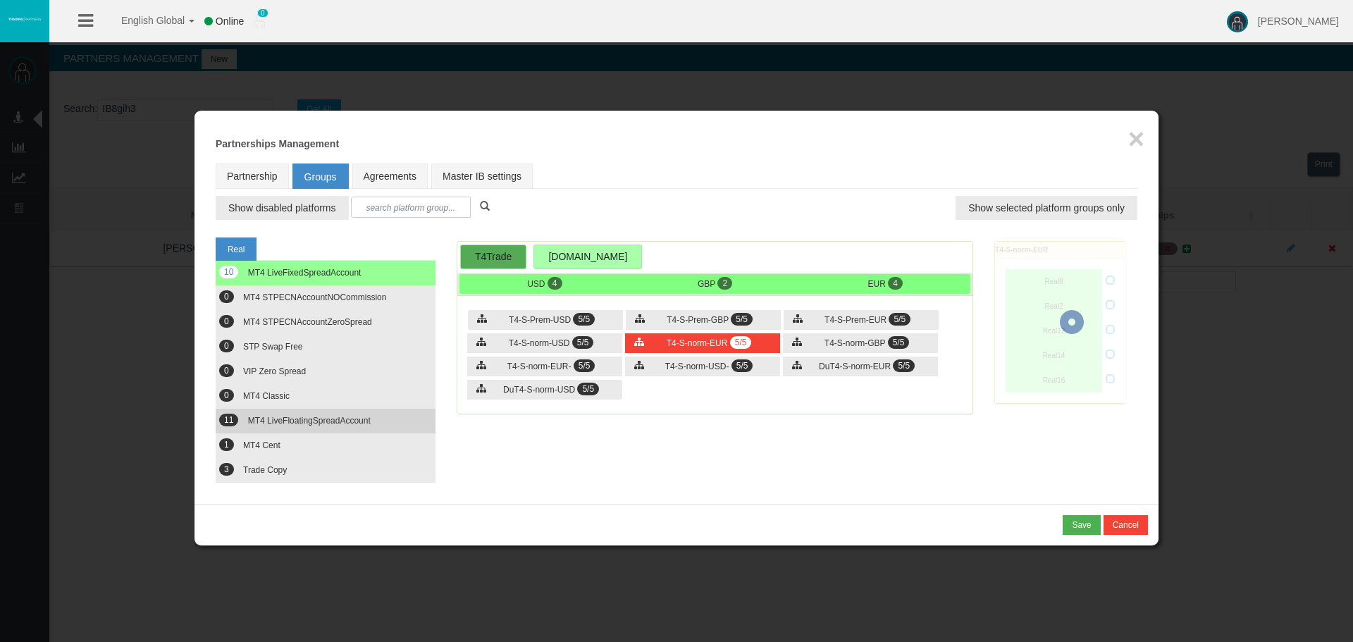
click at [271, 426] on button "11 MT4 LiveFloatingSpreadAccount" at bounding box center [326, 421] width 220 height 25
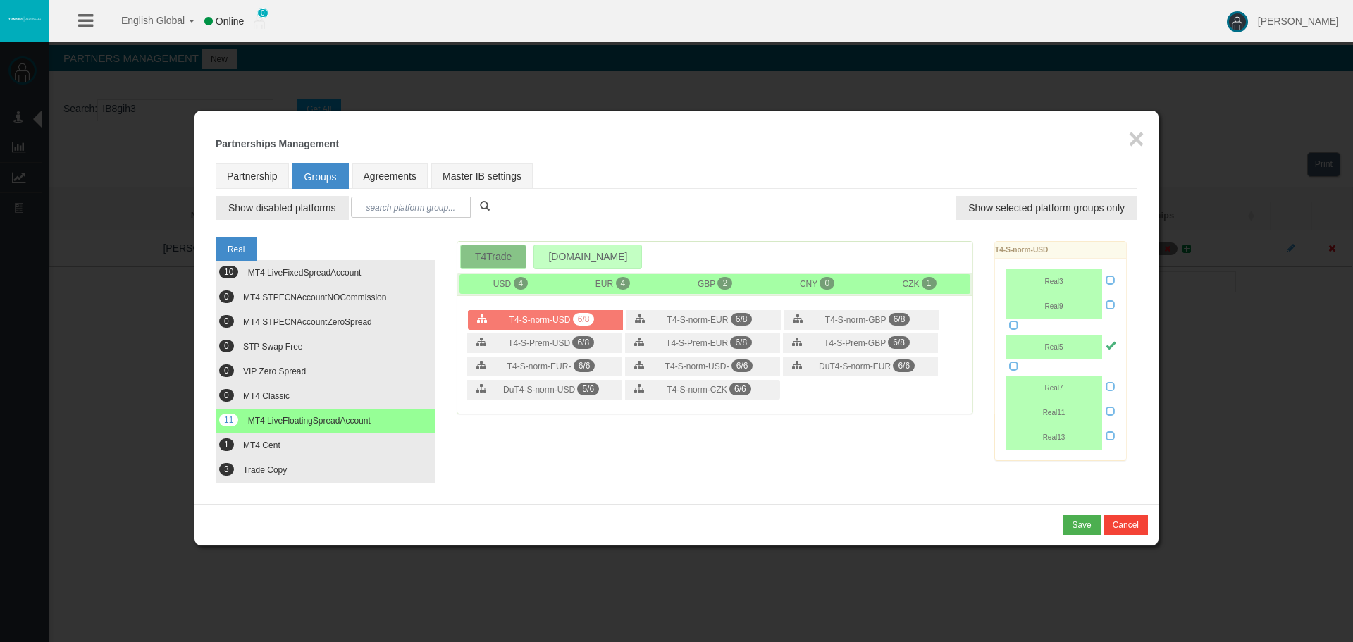
click at [674, 321] on div "Loading... USD 4 EUR 4 GBP 2 CNY 0 CZK 1 T4-S-norm-USD 6/8 6/8 6/8 6/8" at bounding box center [715, 327] width 517 height 173
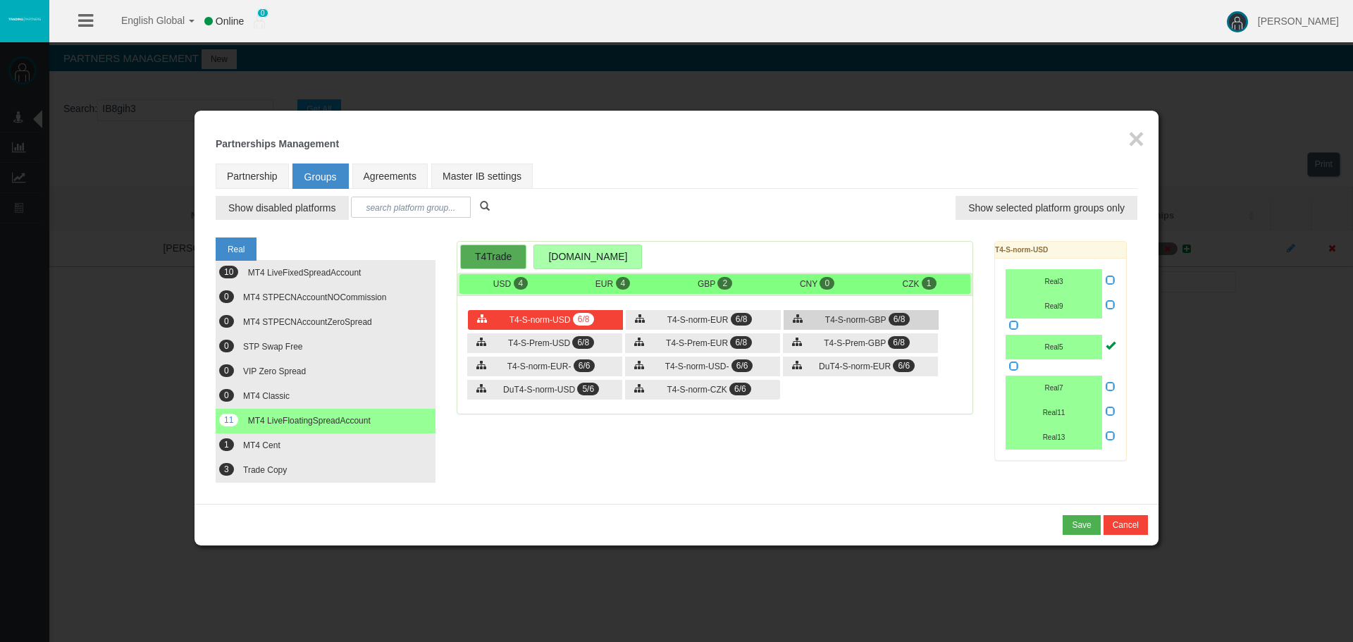
click at [808, 315] on div "T4-S-norm-GBP 6/8" at bounding box center [861, 320] width 155 height 20
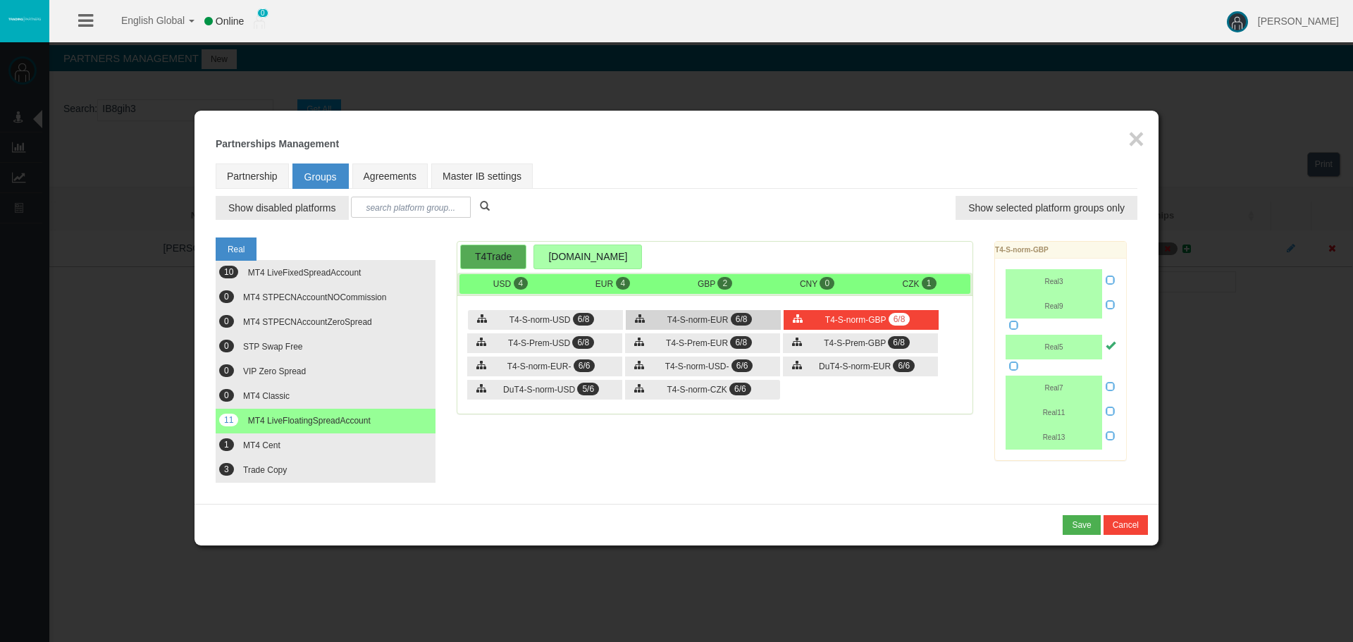
click at [676, 315] on span "T4-S-norm-EUR" at bounding box center [697, 320] width 61 height 10
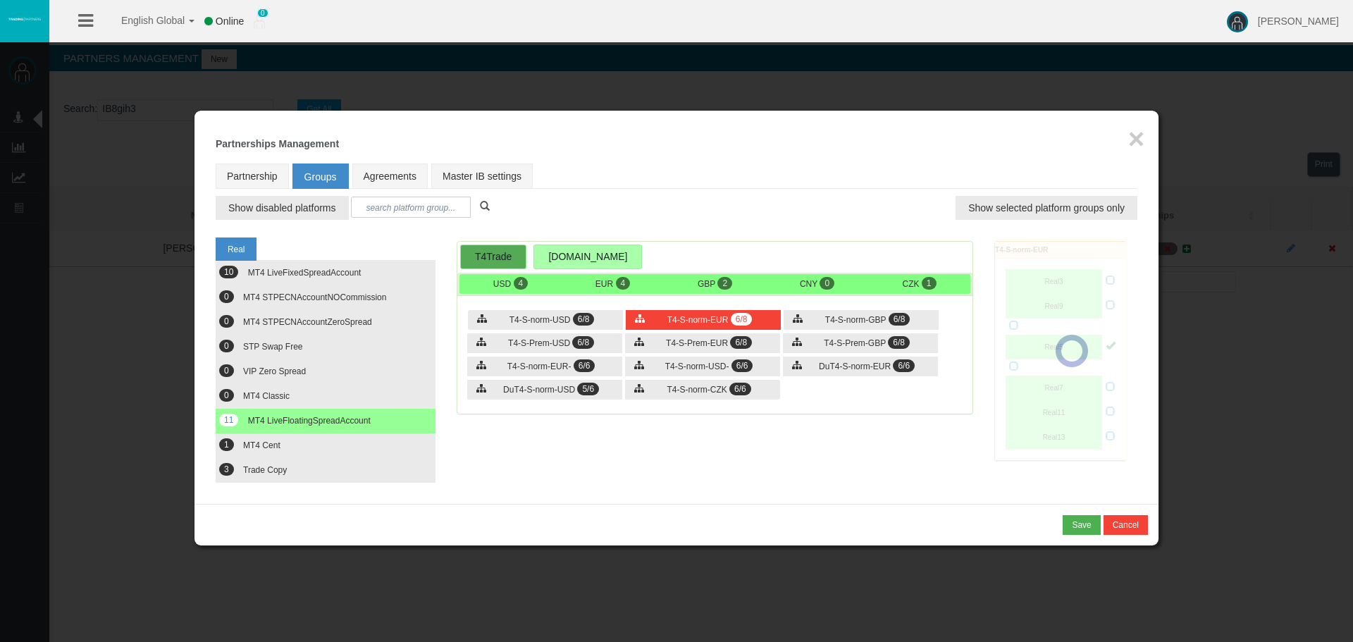
click at [350, 483] on div "Loading... × Partnerships Management Partnership Groups Agreements Master IB se…" at bounding box center [676, 307] width 964 height 393
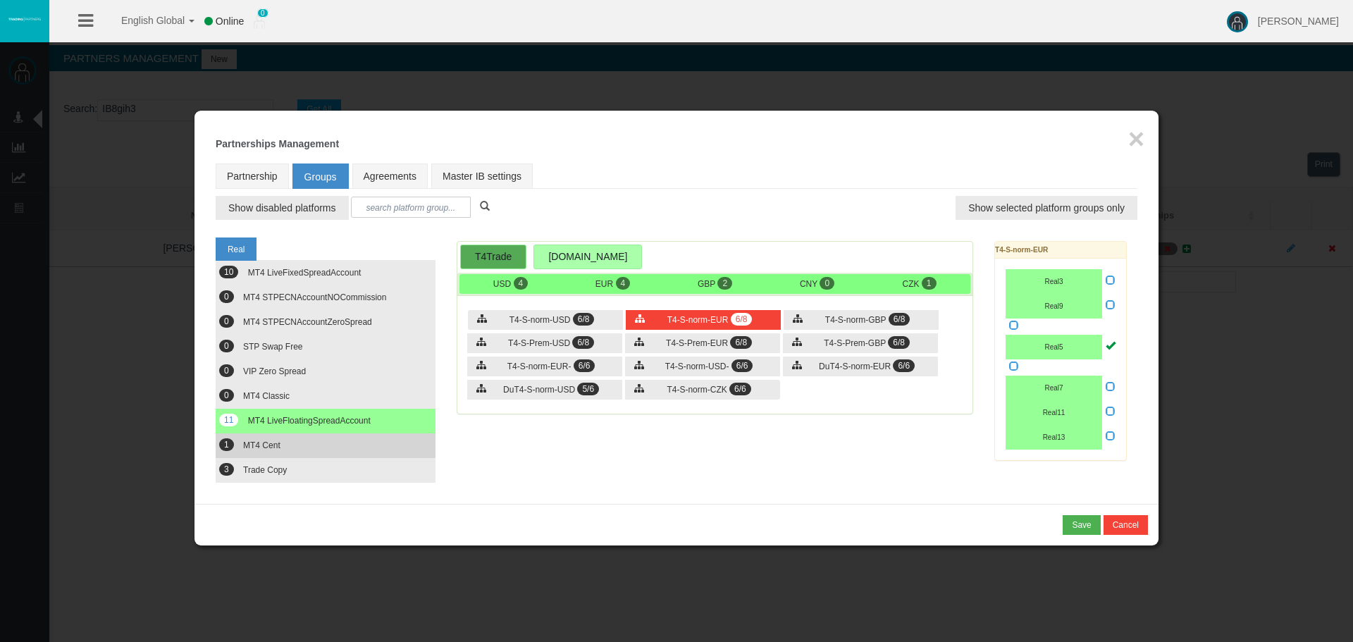
click at [345, 446] on button "1 MT4 Cent" at bounding box center [326, 445] width 220 height 25
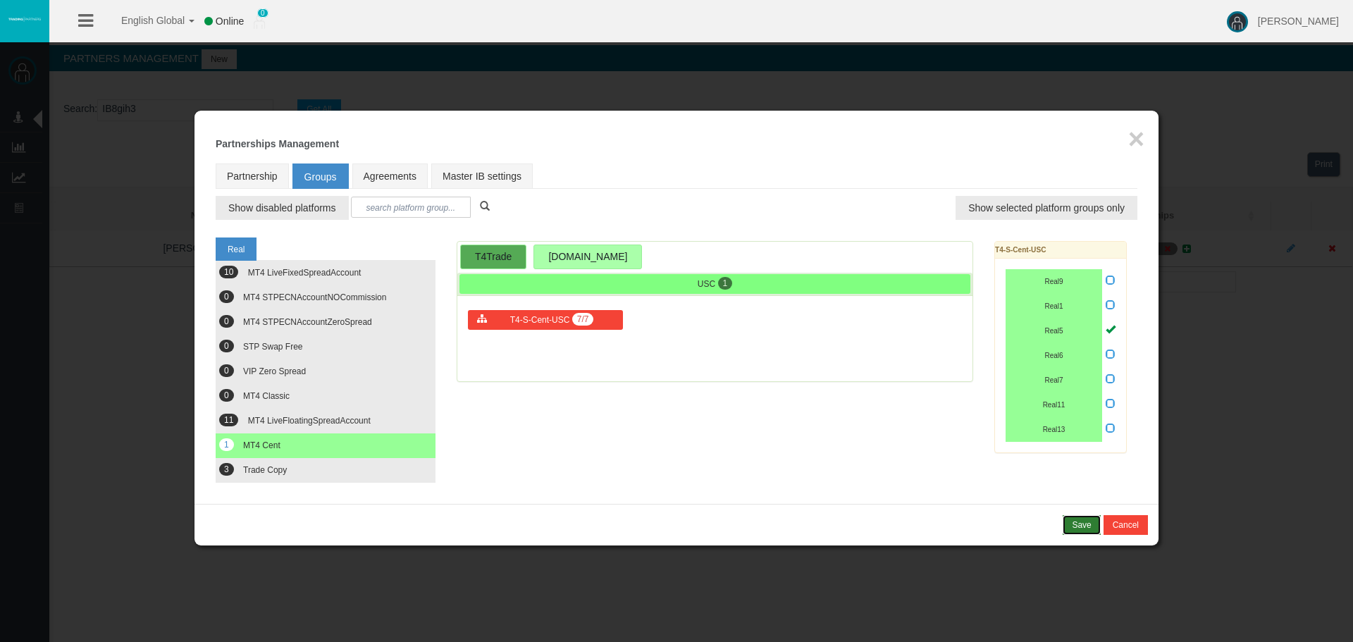
click at [1078, 524] on div "Save" at bounding box center [1081, 525] width 19 height 13
click at [1078, 524] on div "Confirm" at bounding box center [1077, 525] width 30 height 13
